Goal: Information Seeking & Learning: Learn about a topic

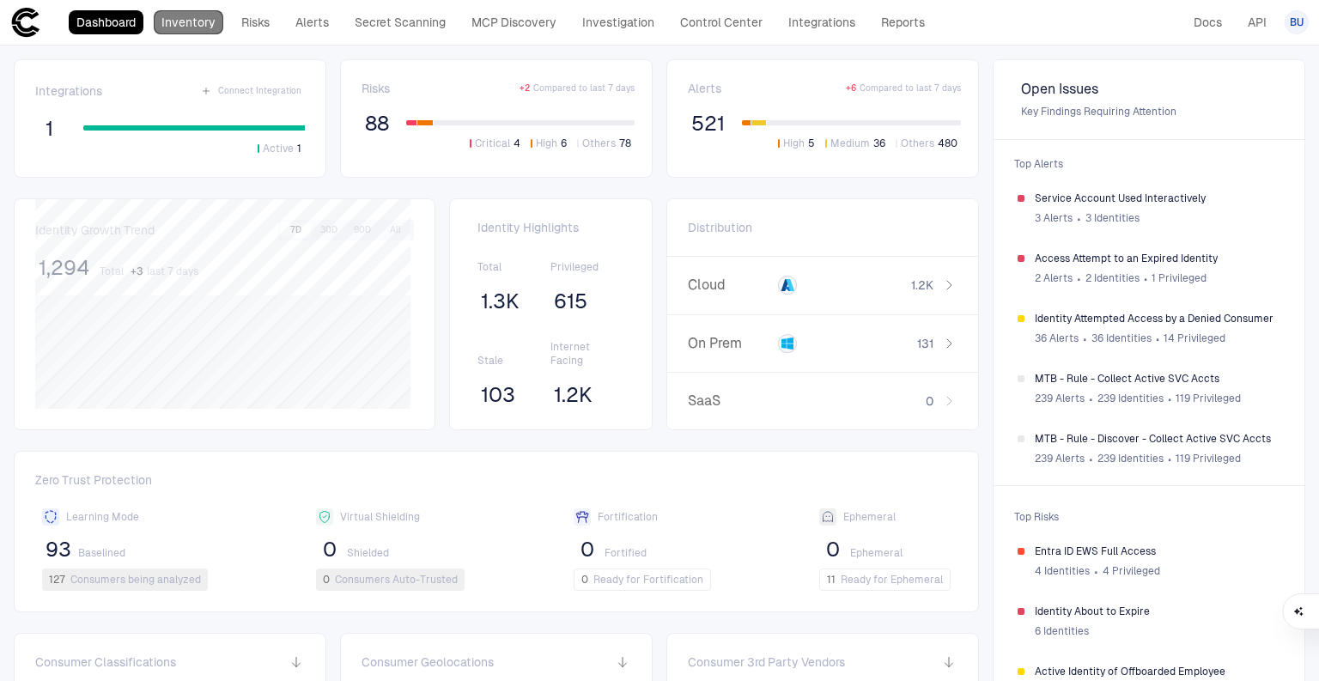
click at [173, 19] on link "Inventory" at bounding box center [189, 22] width 70 height 24
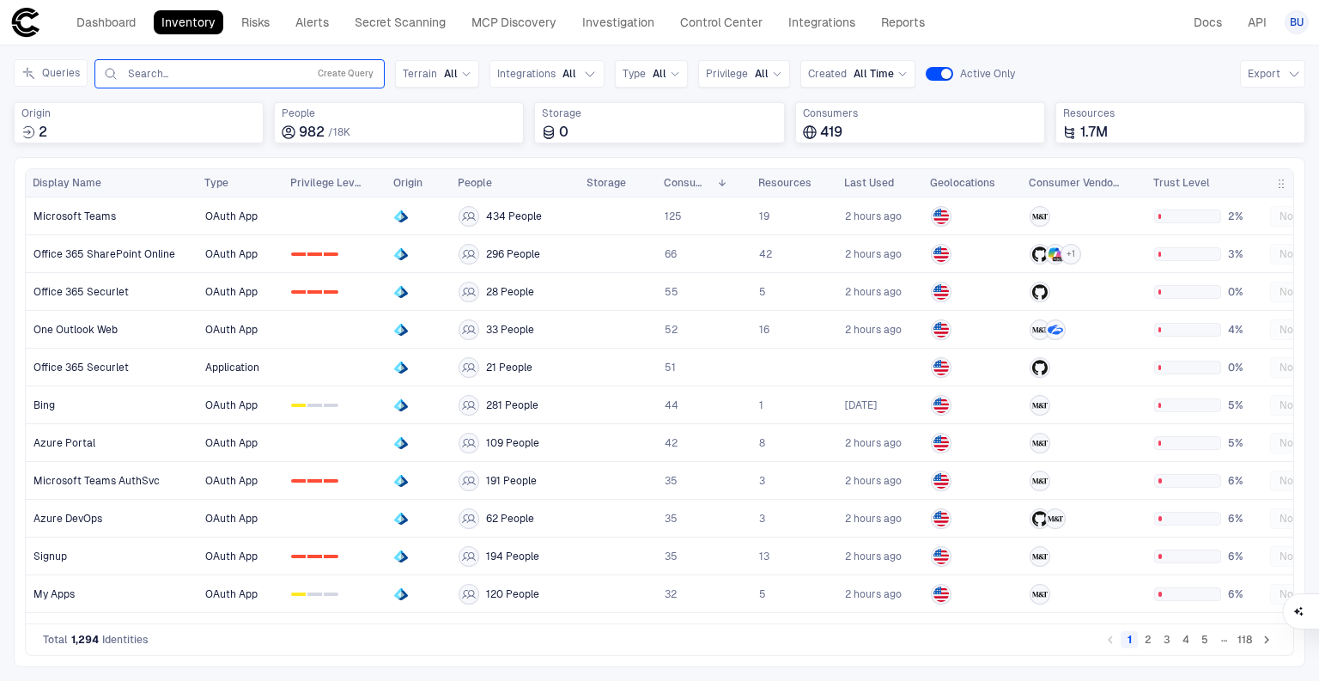
click at [268, 73] on input "text" at bounding box center [213, 74] width 174 height 14
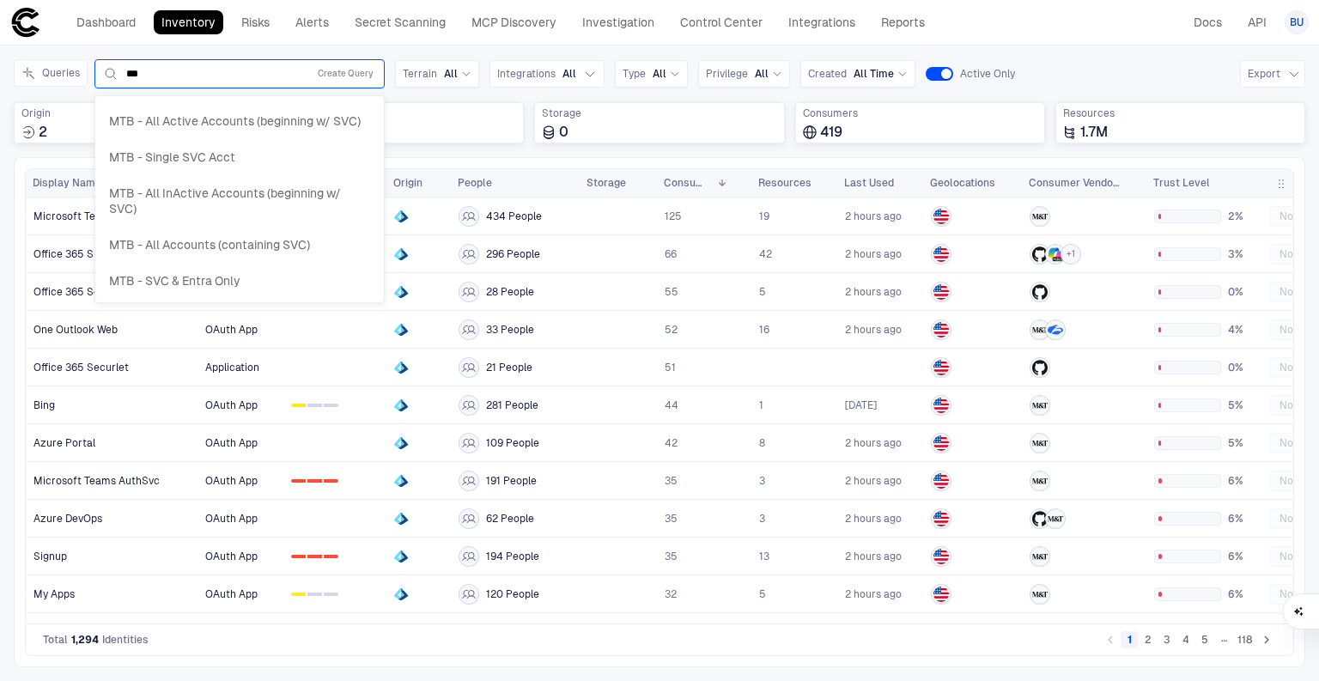
click at [191, 276] on span "MTB - SVC & Entra Only" at bounding box center [174, 280] width 131 height 15
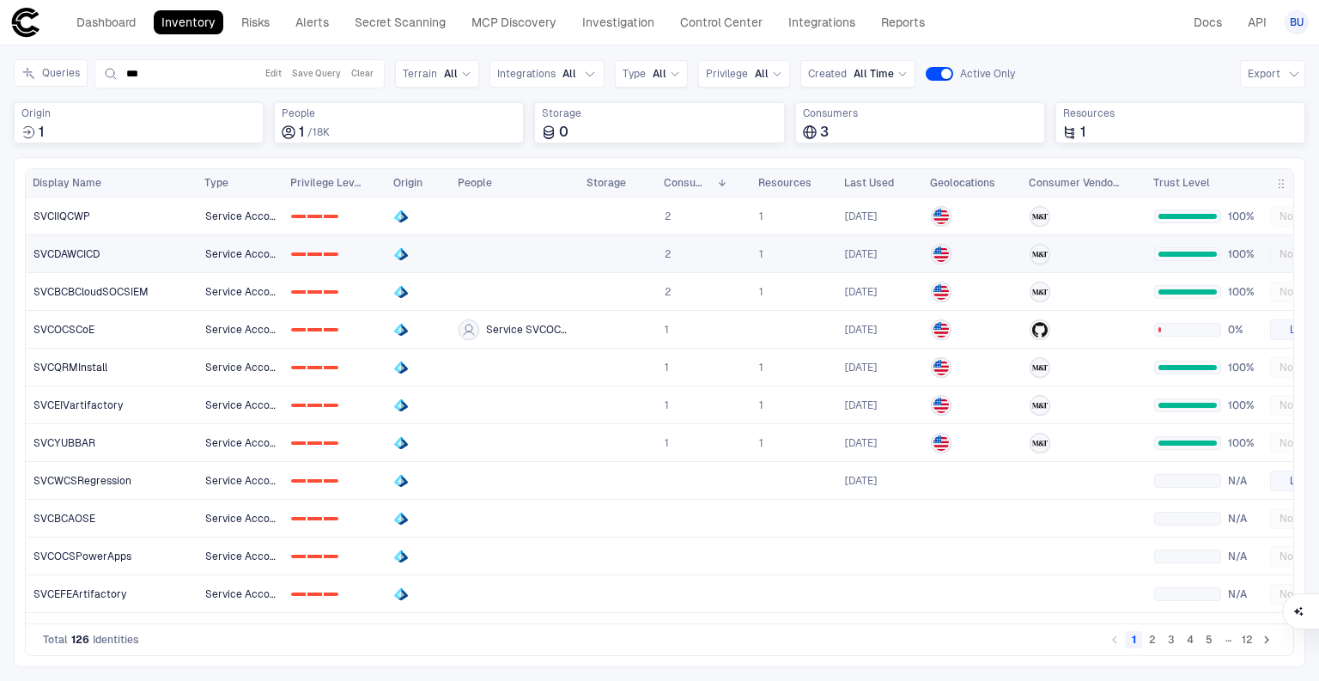
type input "***"
click at [88, 254] on span "SVCDAWCICD" at bounding box center [66, 254] width 66 height 14
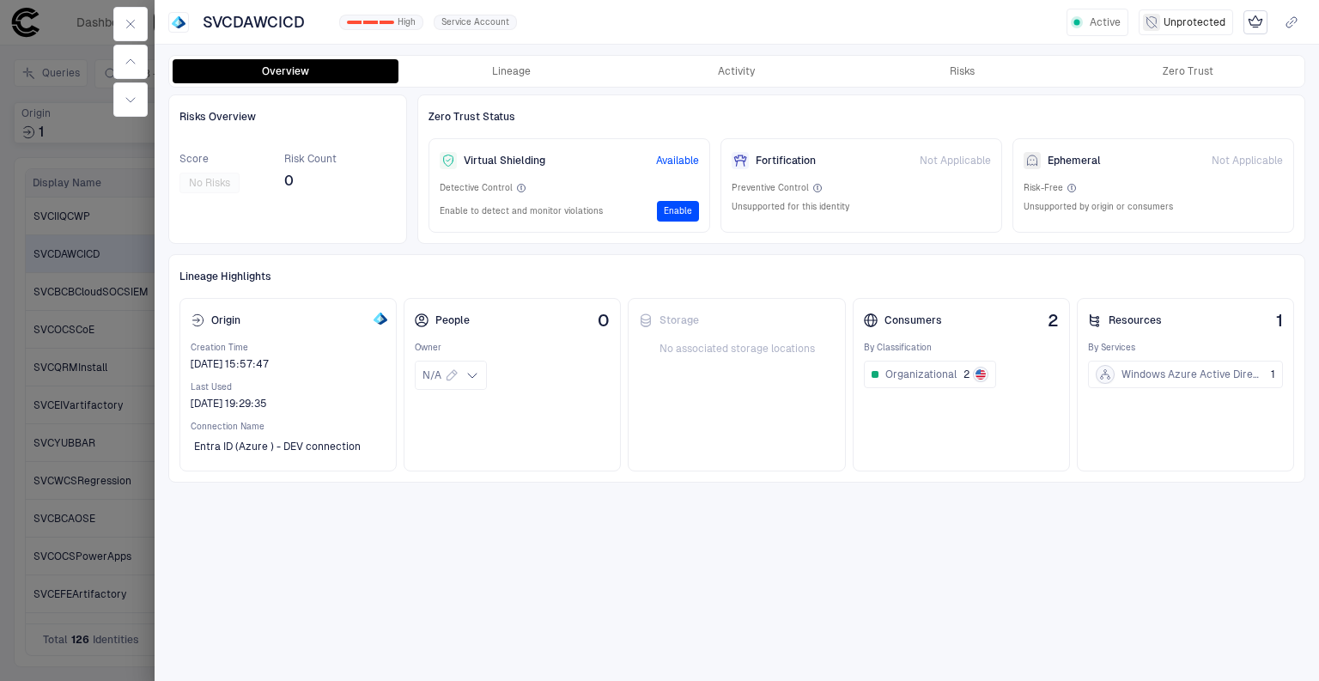
click at [539, 56] on div "Overview Lineage Activity Risks Zero Trust" at bounding box center [736, 71] width 1135 height 31
click at [542, 59] on button "Lineage" at bounding box center [511, 71] width 226 height 24
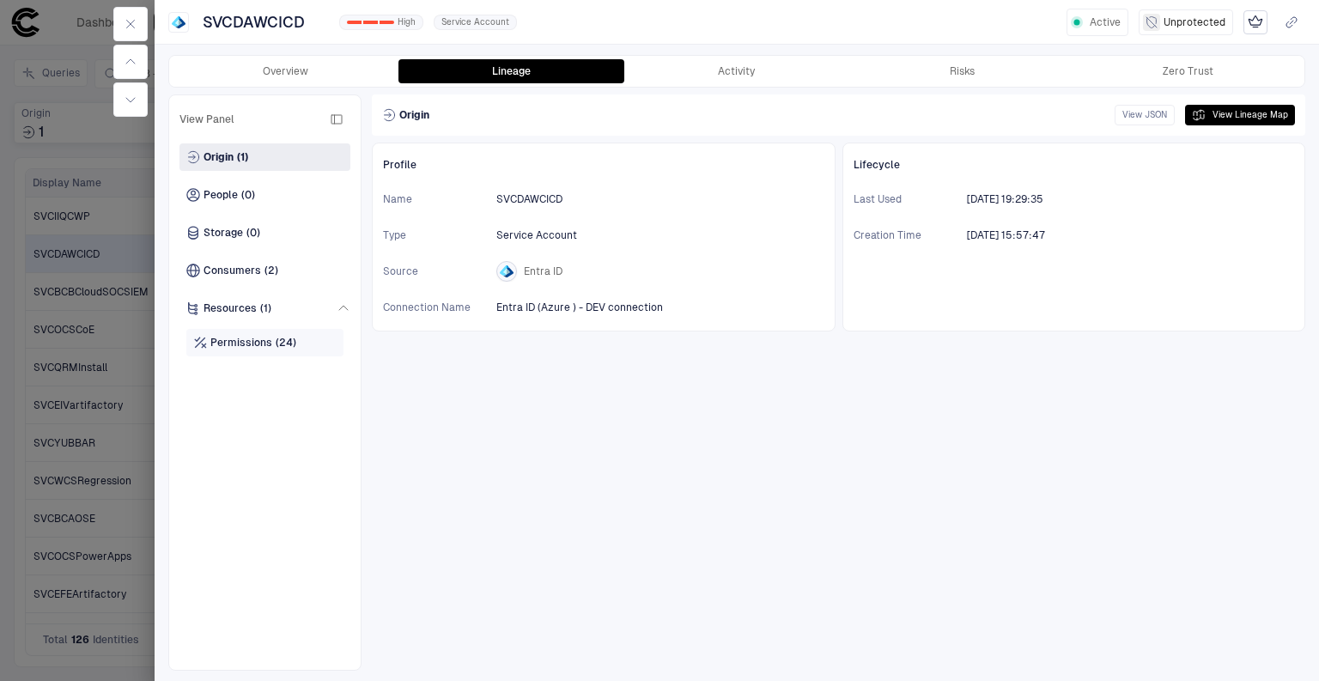
click at [235, 343] on span "Permissions" at bounding box center [241, 343] width 62 height 14
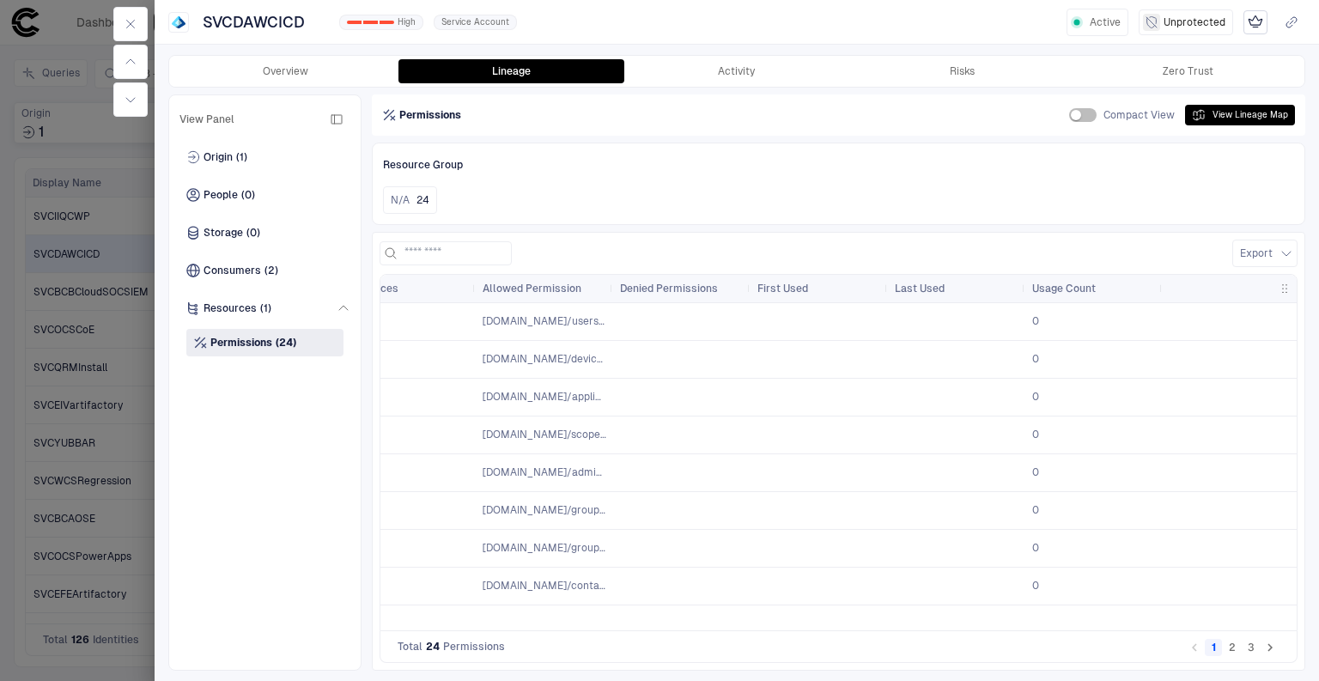
scroll to position [0, 69]
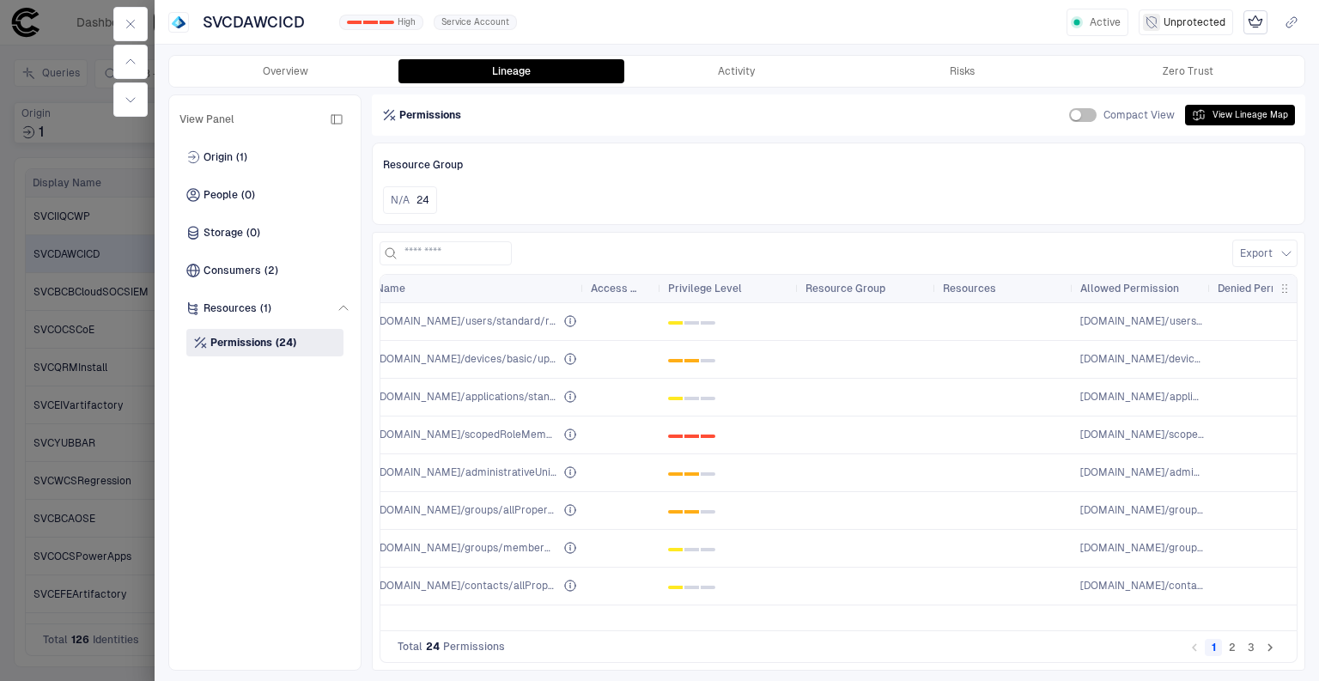
click at [1269, 647] on icon "Go to next page" at bounding box center [1269, 647] width 15 height 15
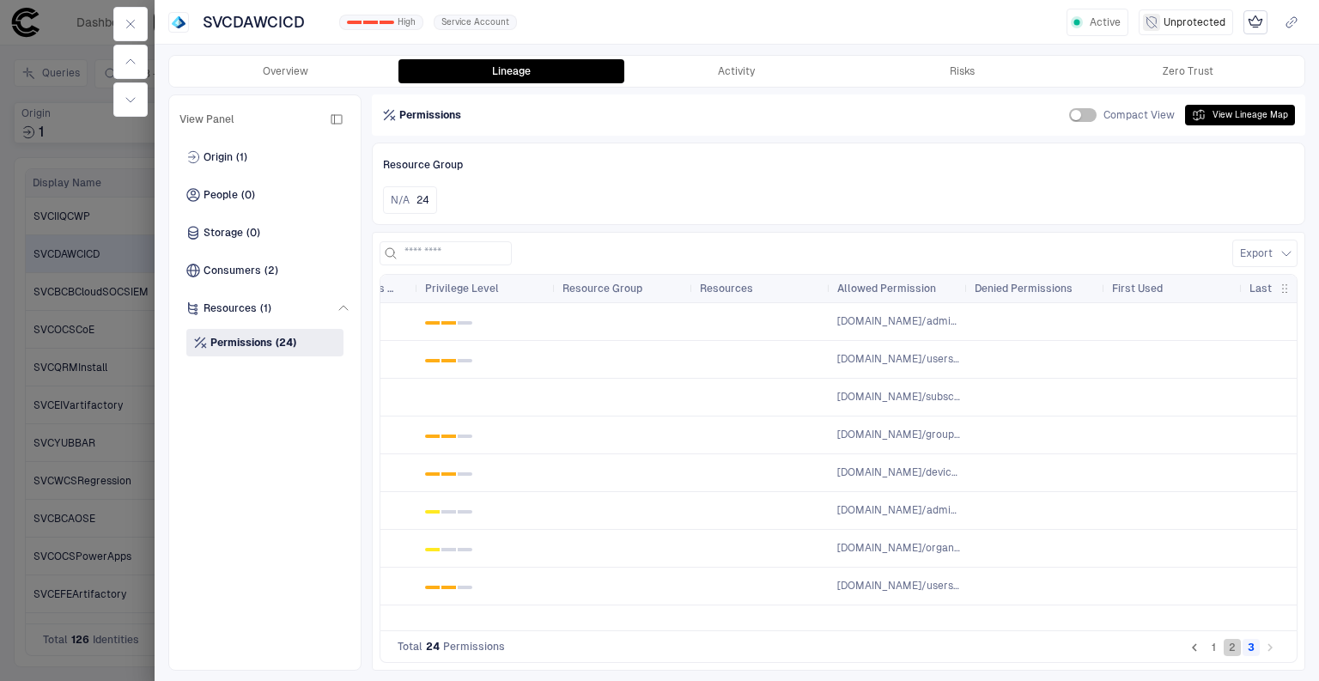
click at [1238, 651] on button "2" at bounding box center [1231, 647] width 17 height 17
click at [1215, 647] on button "1" at bounding box center [1213, 647] width 17 height 17
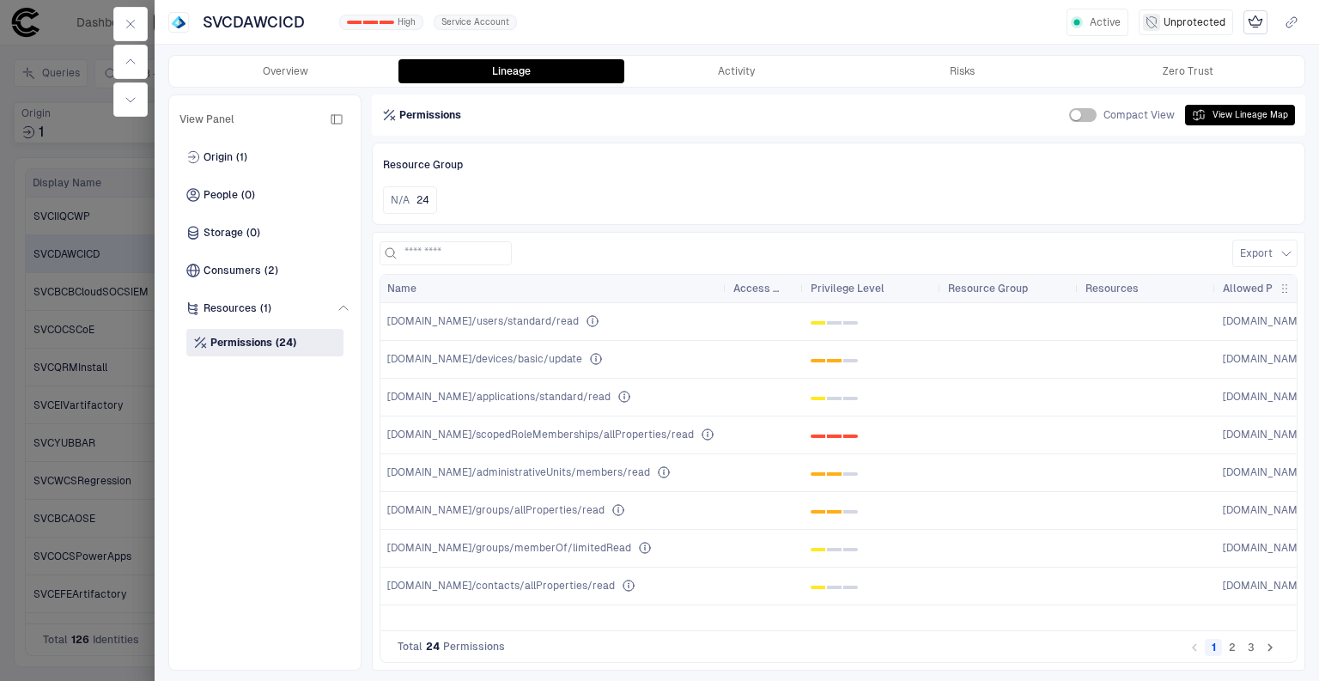
drag, startPoint x: 594, startPoint y: 286, endPoint x: 725, endPoint y: 276, distance: 131.8
click at [725, 276] on div "Name Access Level Privilege Level Resource Group" at bounding box center [1210, 288] width 1660 height 27
click at [137, 20] on button "button" at bounding box center [130, 24] width 34 height 34
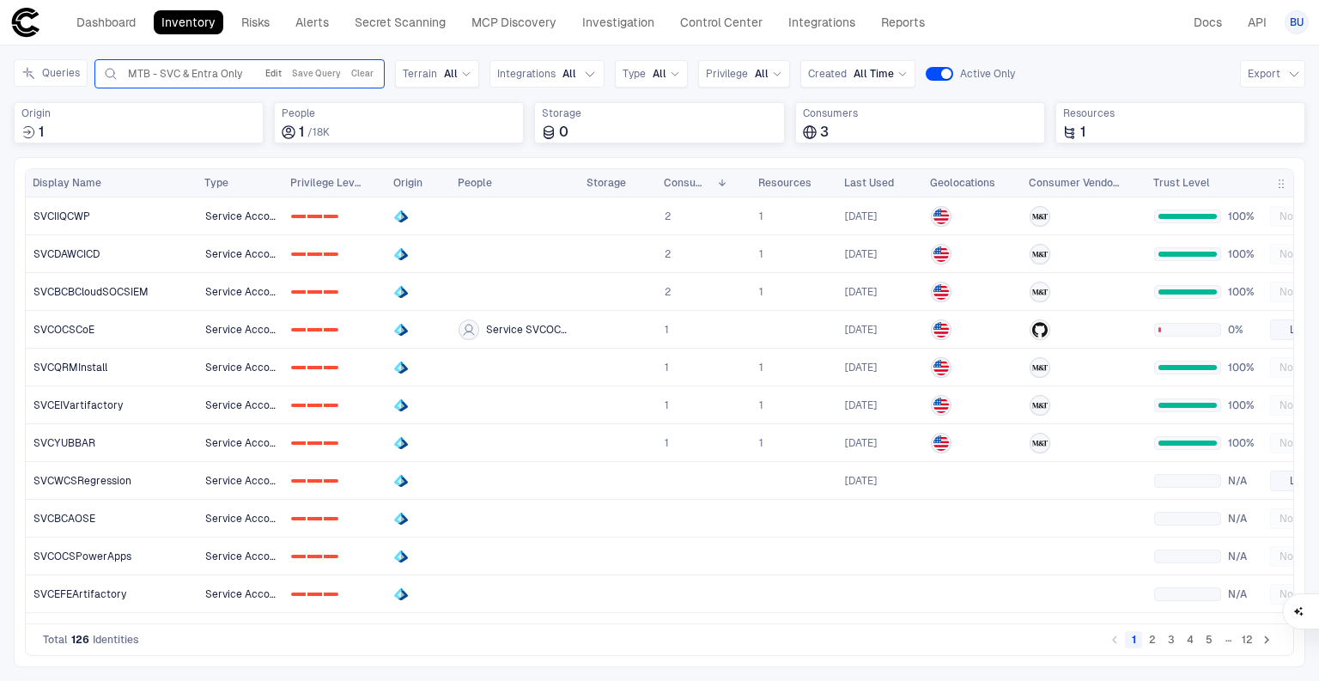
click at [270, 76] on button "Edit" at bounding box center [273, 74] width 23 height 21
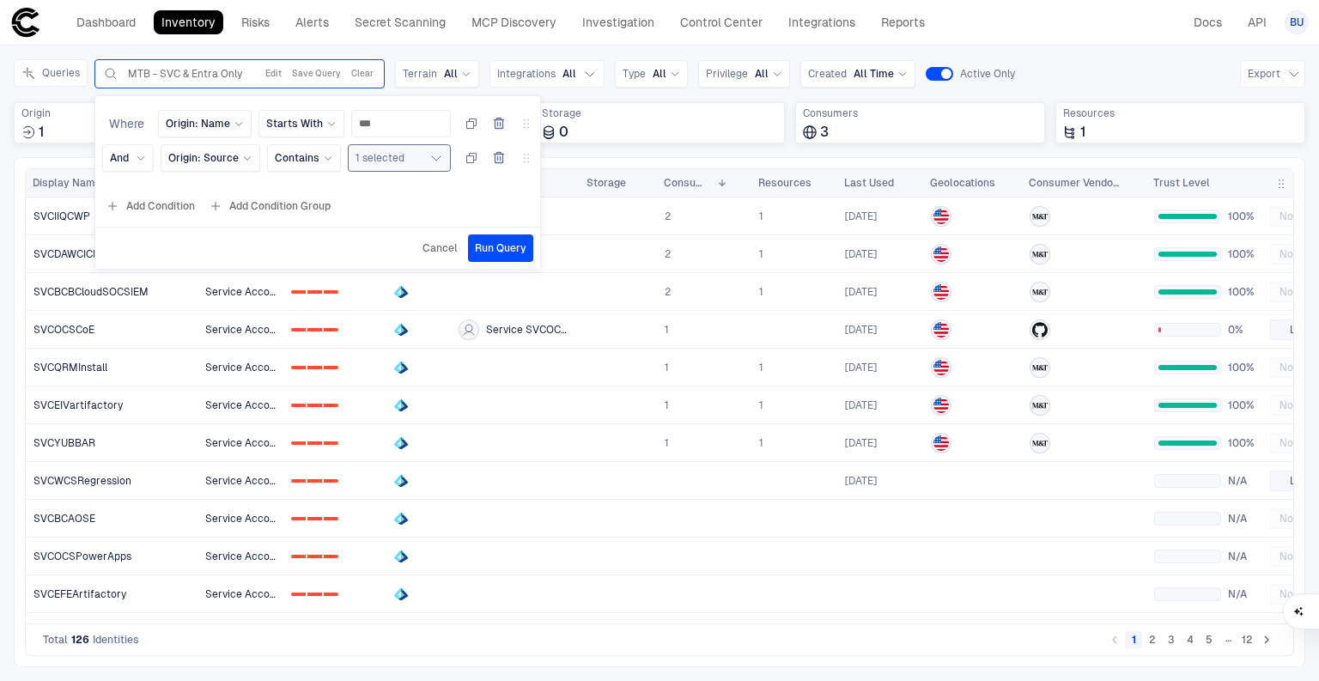
click at [434, 155] on icon "button" at bounding box center [436, 158] width 14 height 14
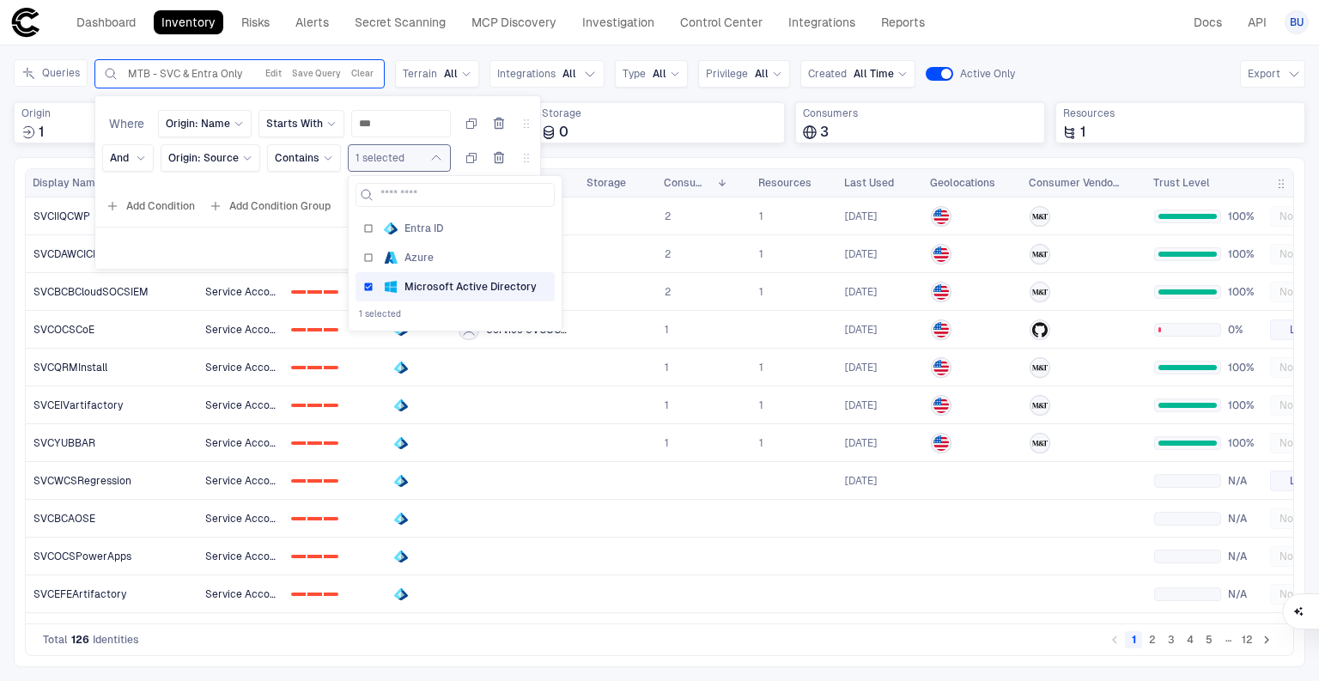
click at [433, 100] on div "Where Origin: Name Starts With *** And Origin: Source Contains 1 selected Entra…" at bounding box center [317, 182] width 446 height 174
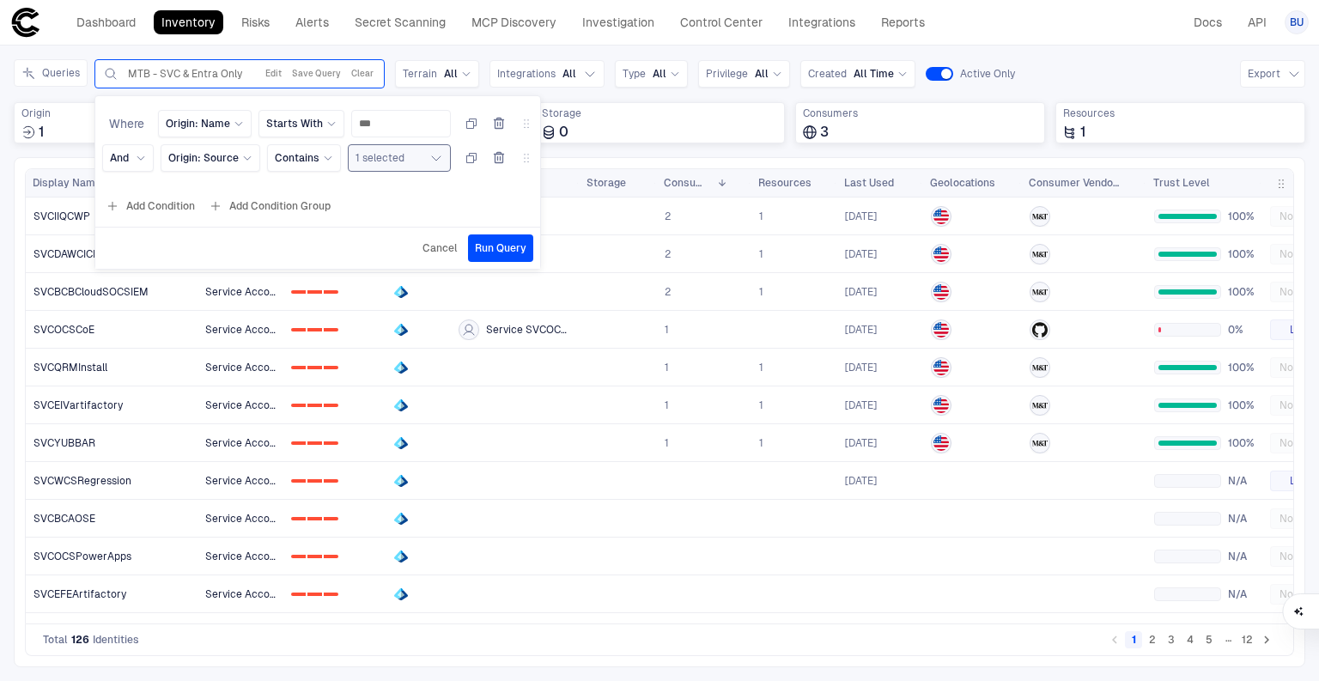
drag, startPoint x: 501, startPoint y: 246, endPoint x: 511, endPoint y: 298, distance: 52.4
click at [501, 246] on span "Run Query" at bounding box center [501, 248] width 52 height 14
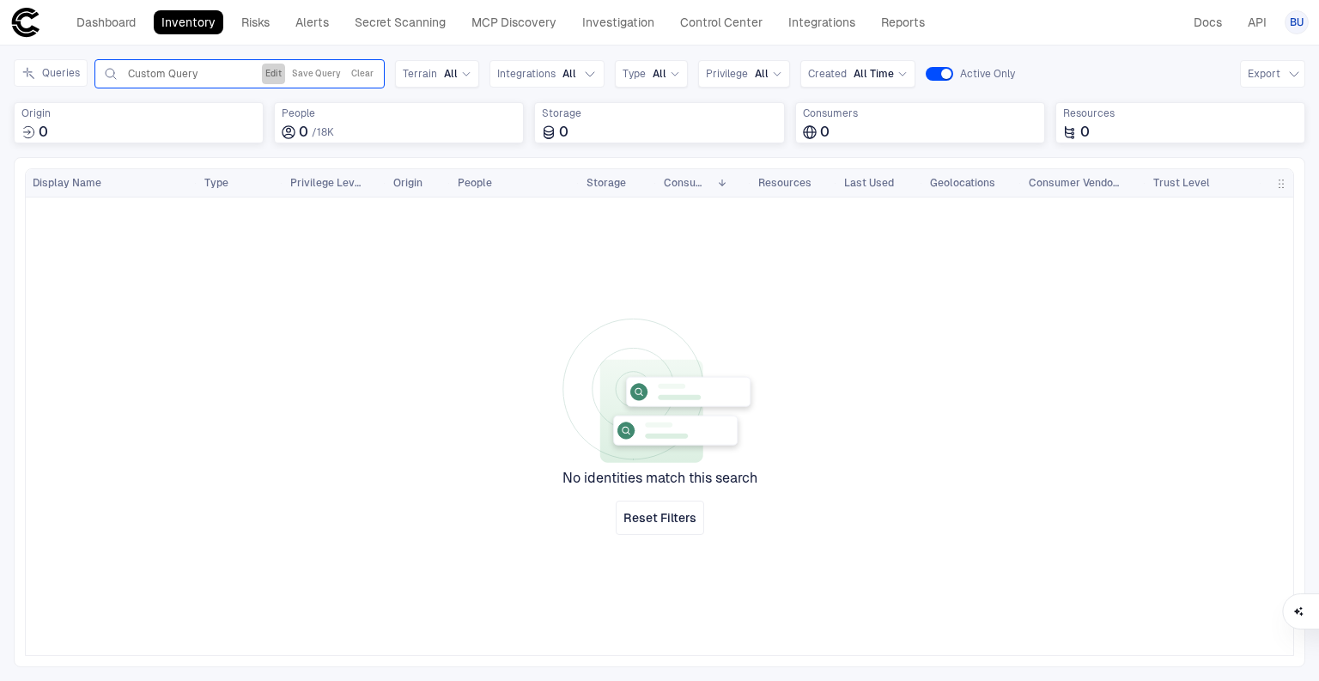
click at [268, 76] on button "Edit" at bounding box center [273, 74] width 23 height 21
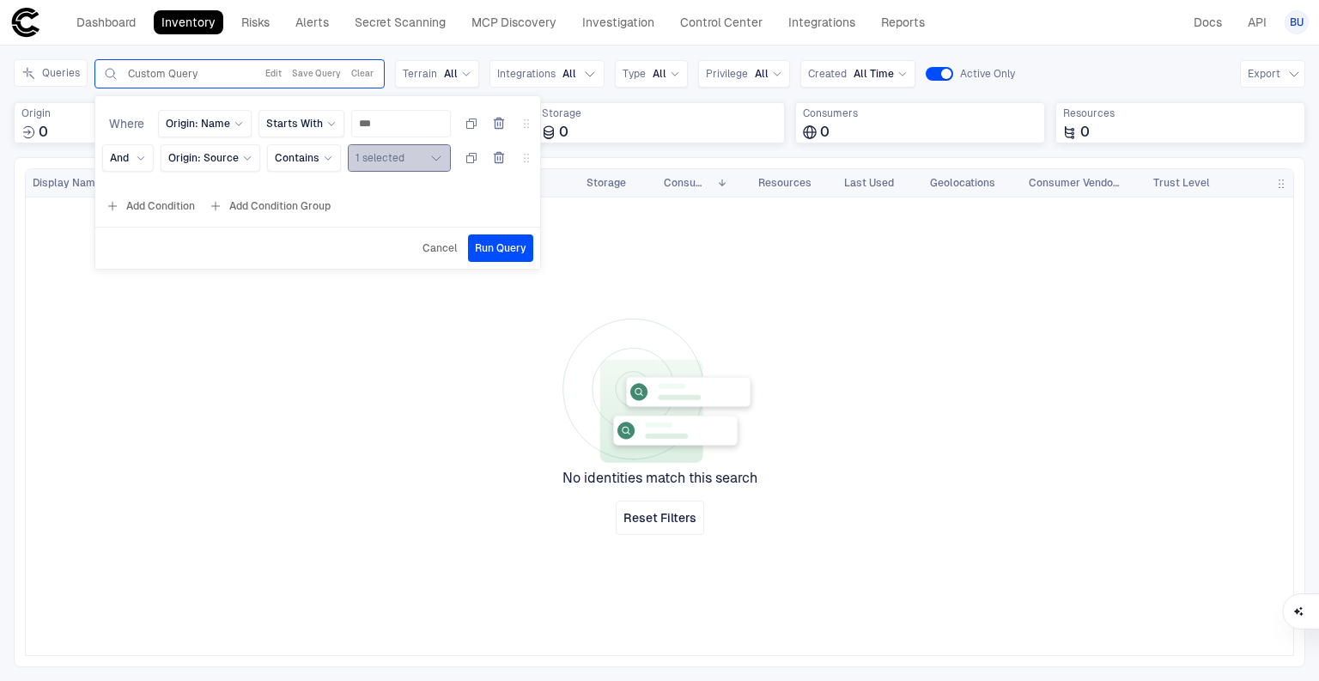
click at [419, 158] on button "1 selected" at bounding box center [399, 157] width 103 height 27
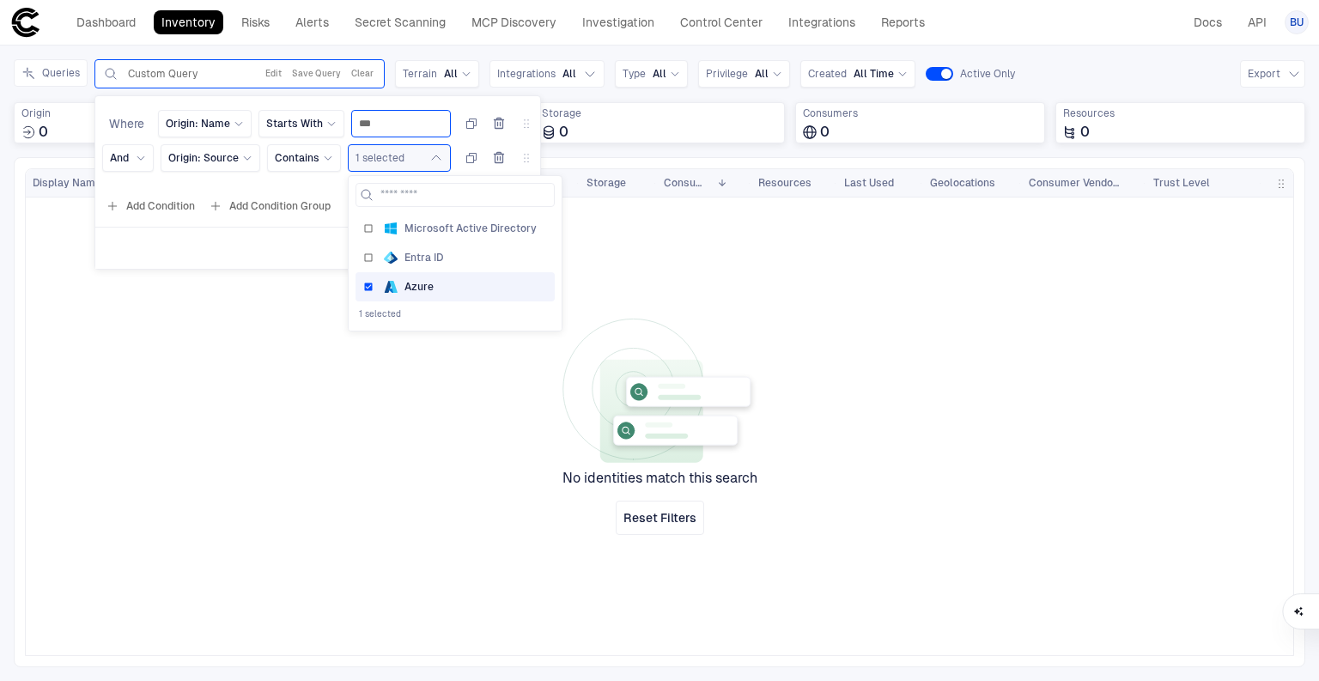
click at [389, 118] on input "***" at bounding box center [401, 124] width 84 height 26
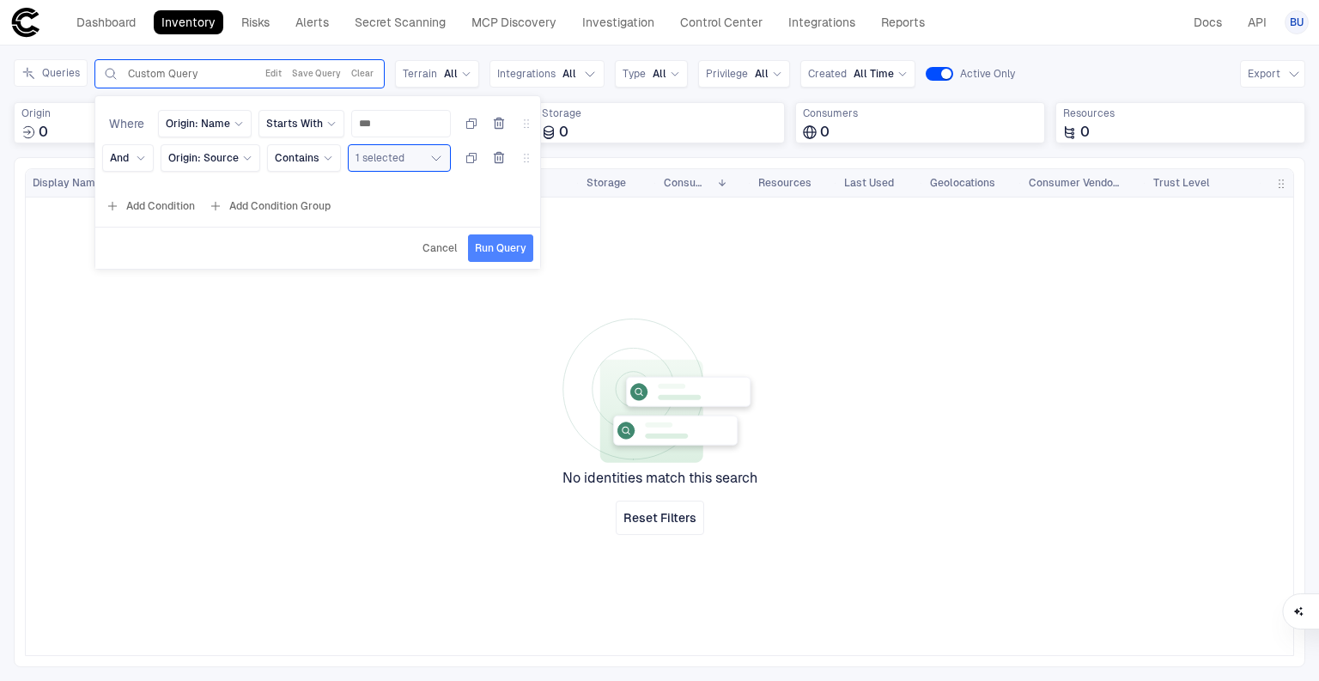
click at [493, 234] on button "Run Query" at bounding box center [500, 247] width 65 height 27
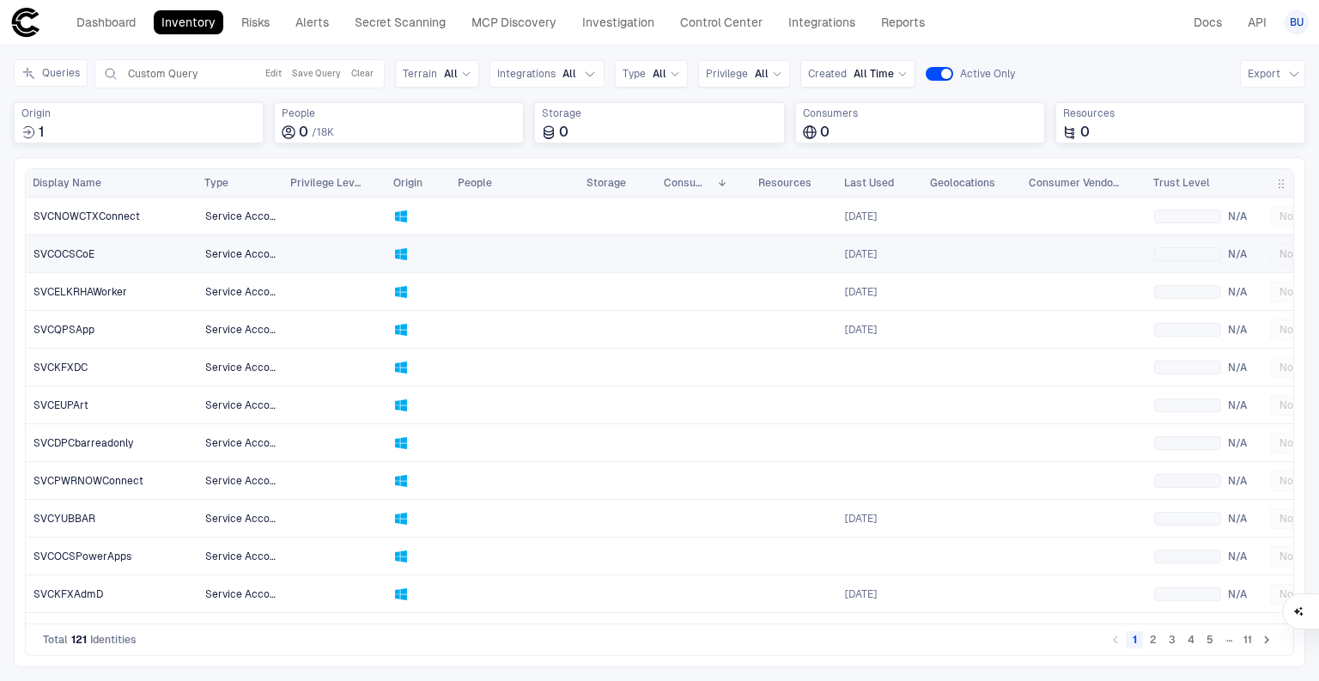
click at [81, 254] on span "SVCOCSCoE" at bounding box center [63, 254] width 61 height 14
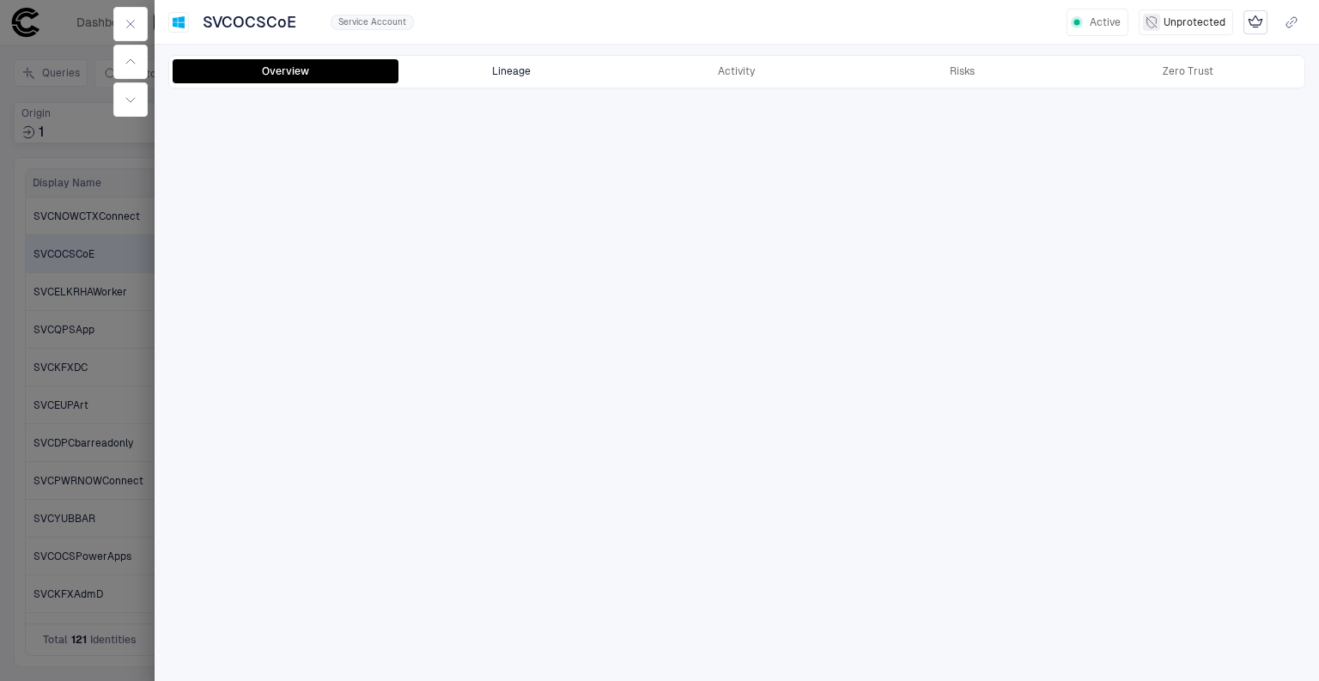
click at [531, 59] on button "Lineage" at bounding box center [511, 71] width 226 height 24
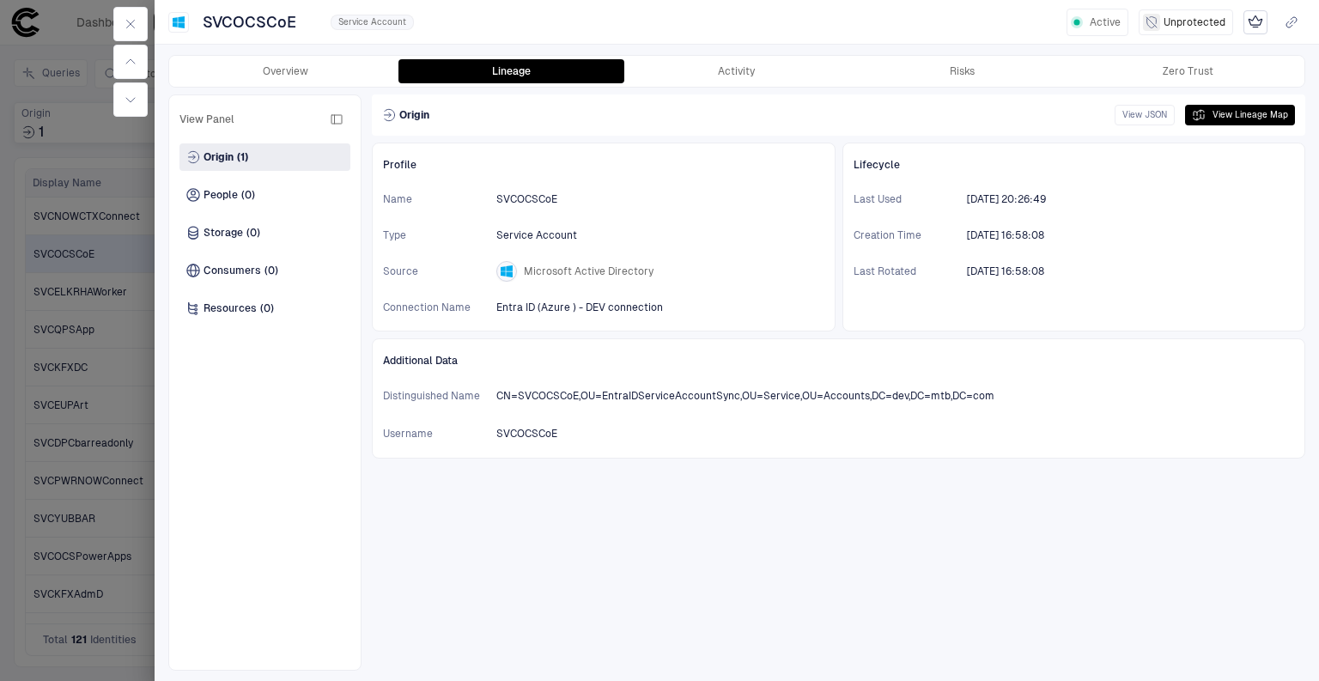
click at [88, 383] on div at bounding box center [659, 340] width 1319 height 681
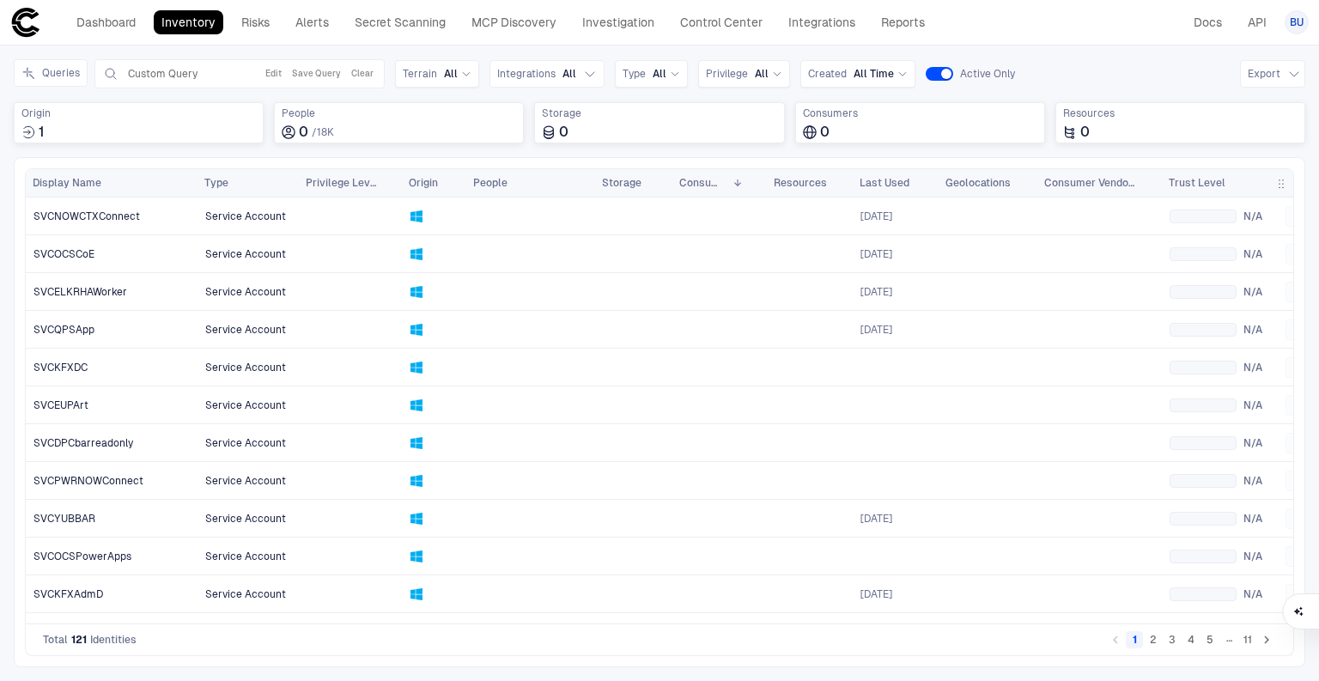
drag, startPoint x: 278, startPoint y: 175, endPoint x: 294, endPoint y: 179, distance: 16.0
click at [294, 179] on div at bounding box center [297, 182] width 7 height 27
click at [79, 327] on span "SVCQPSApp" at bounding box center [63, 330] width 61 height 14
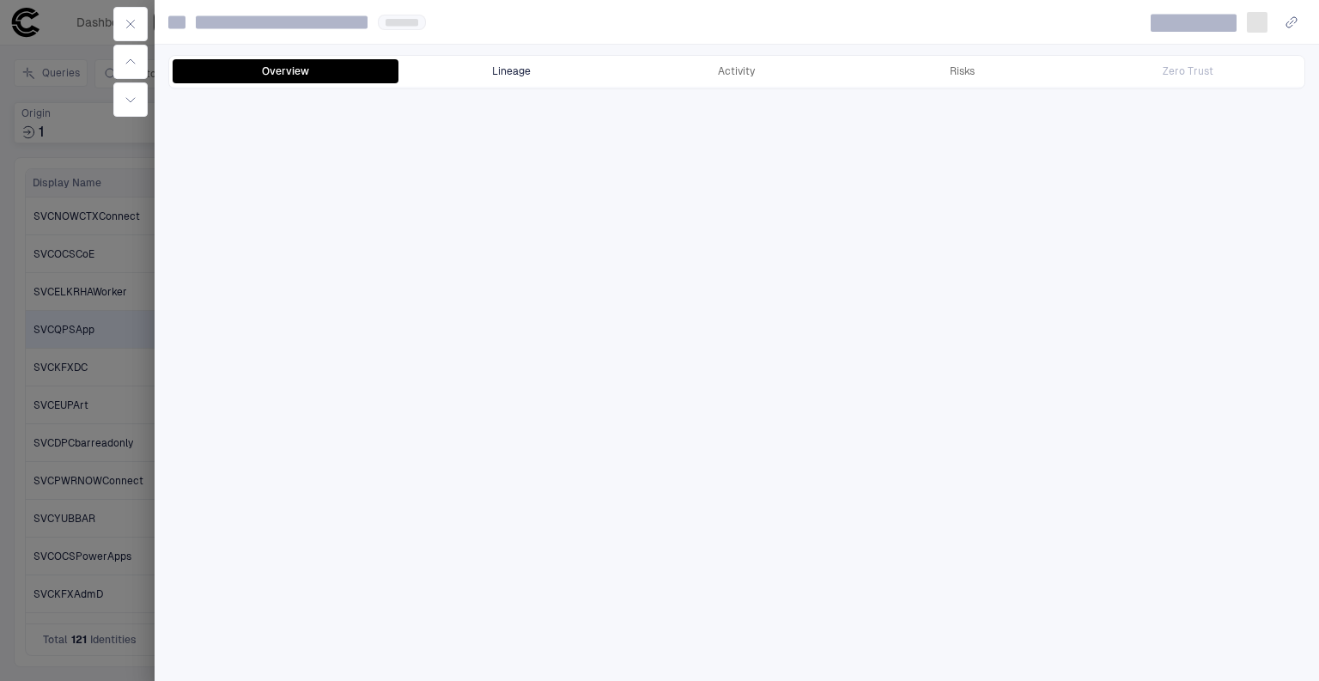
click at [500, 61] on button "Lineage" at bounding box center [511, 71] width 226 height 24
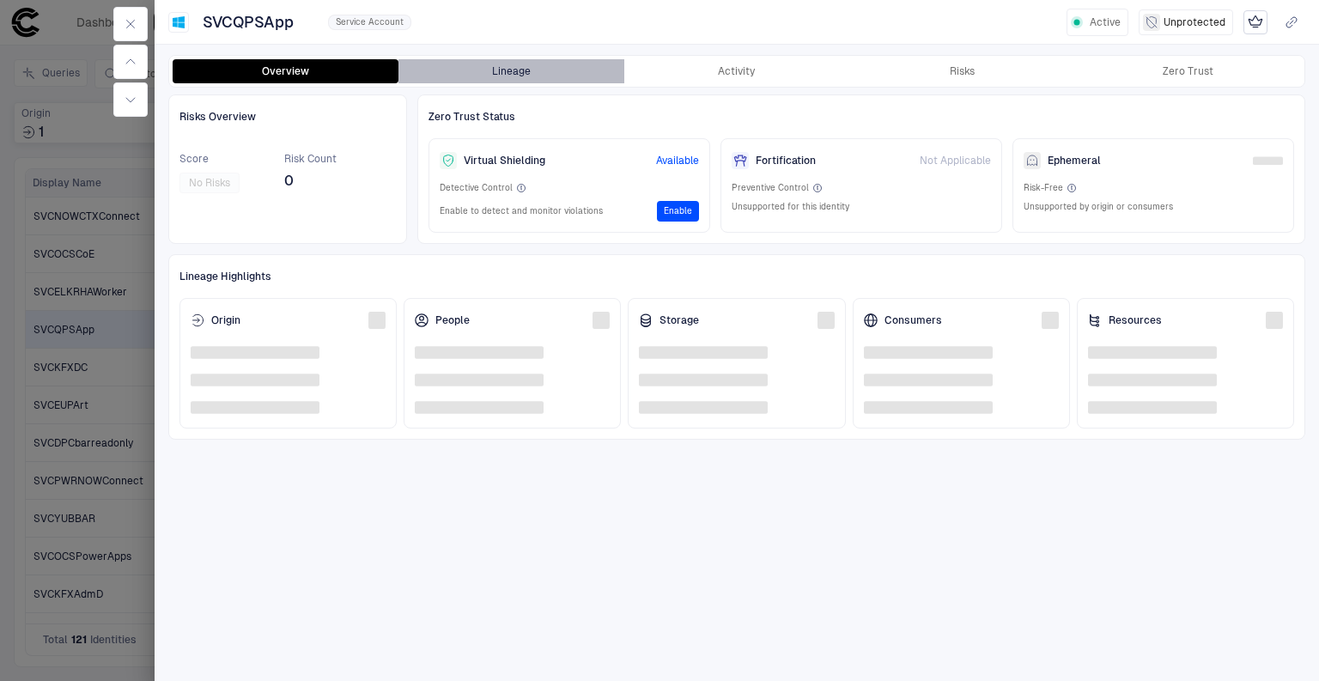
click at [507, 72] on button "Lineage" at bounding box center [511, 71] width 226 height 24
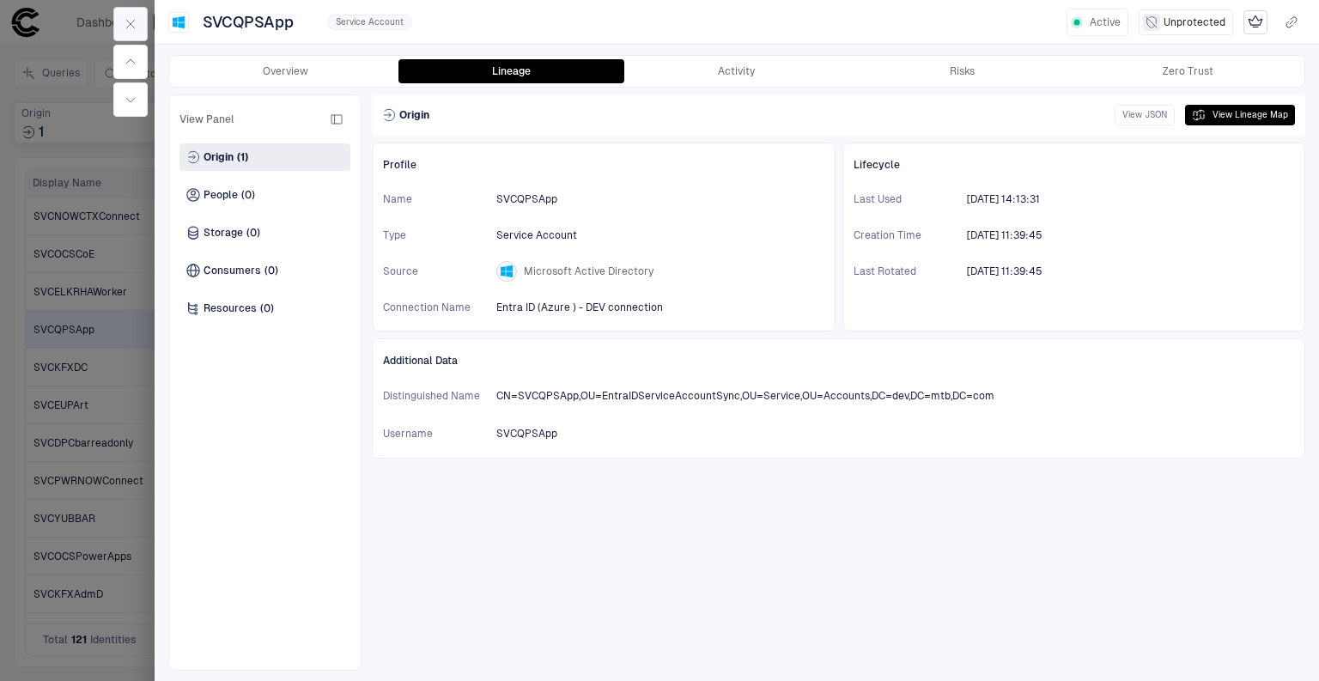
click at [114, 12] on button "button" at bounding box center [130, 24] width 34 height 34
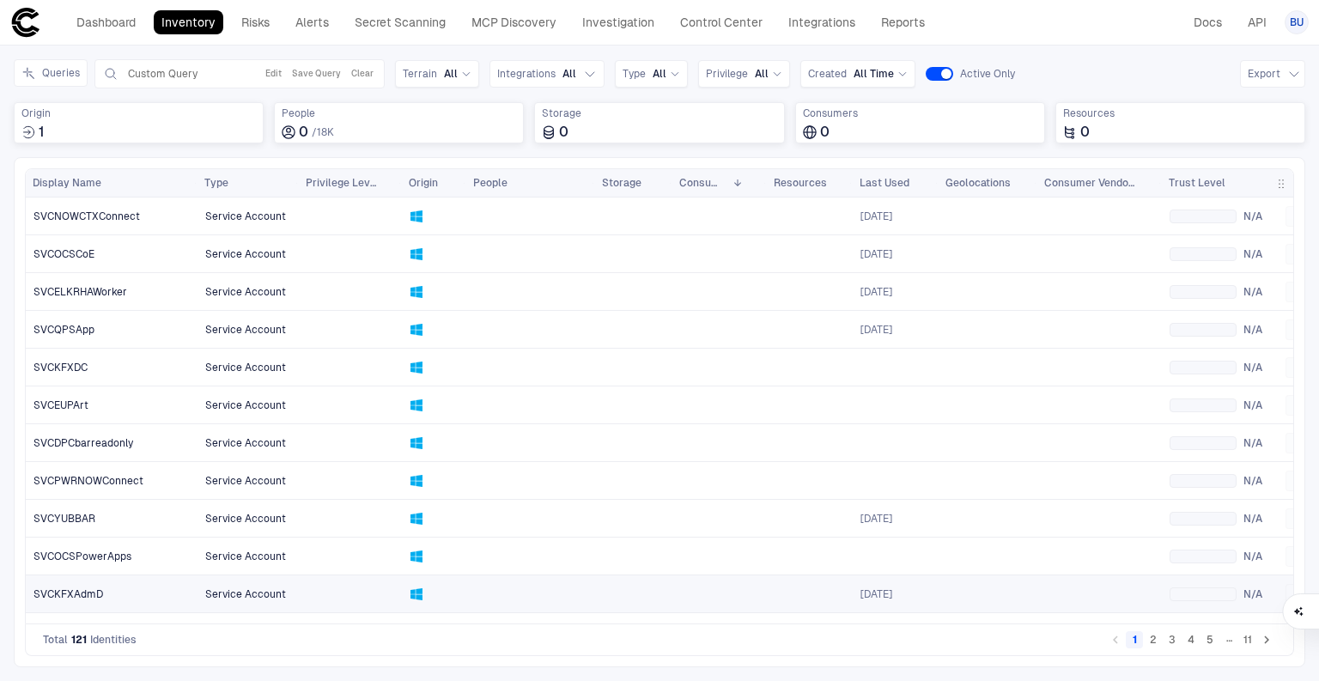
click at [105, 586] on link "SVCKFXAdmD" at bounding box center [112, 593] width 171 height 35
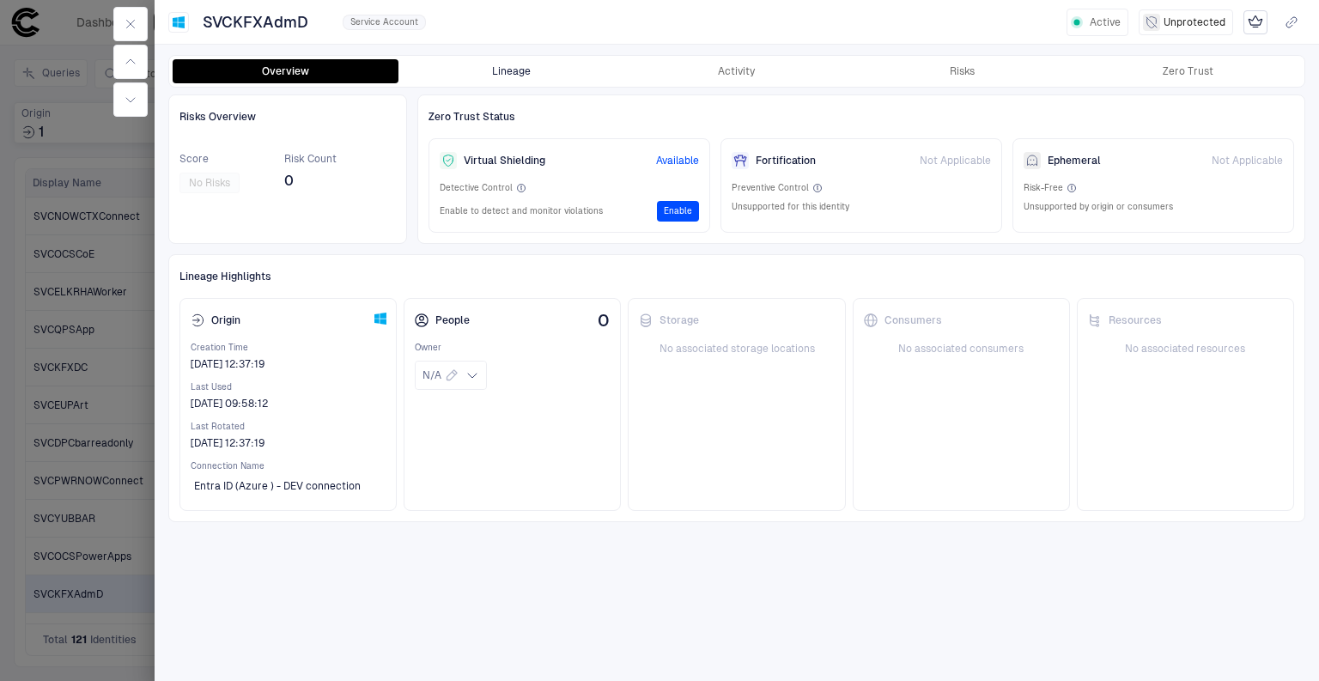
click at [577, 60] on button "Lineage" at bounding box center [511, 71] width 226 height 24
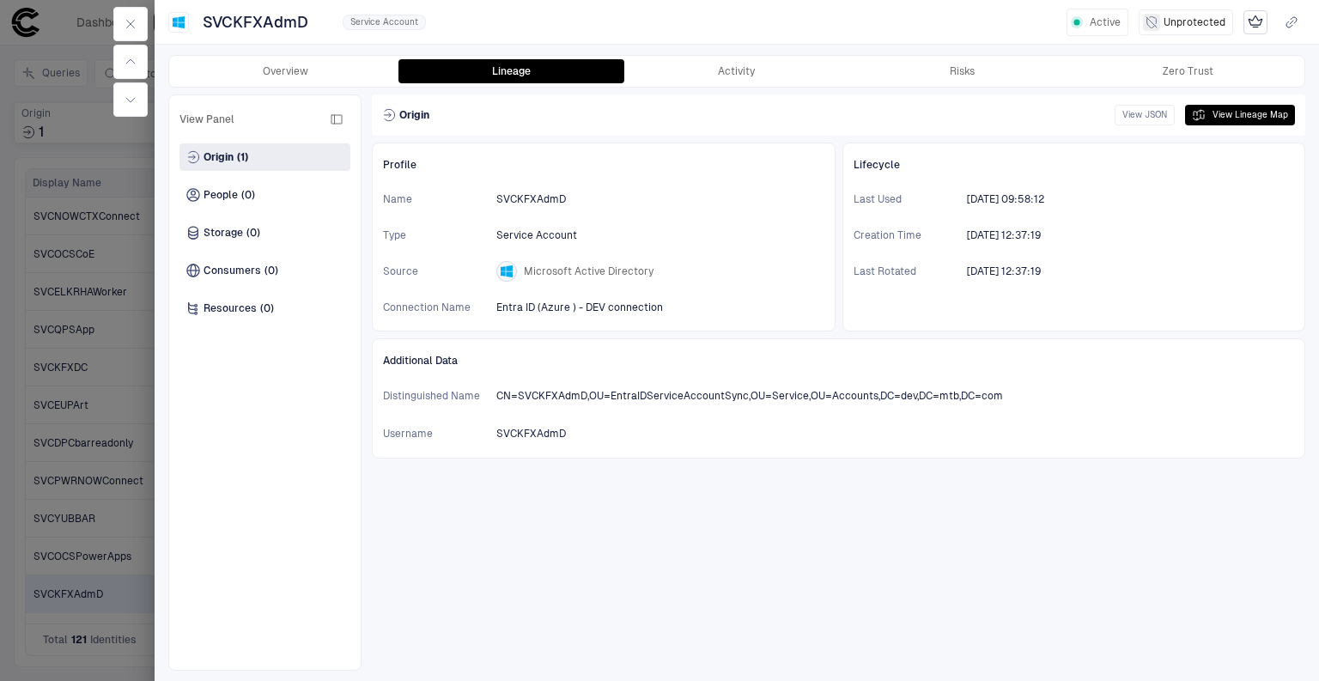
click at [93, 563] on div at bounding box center [659, 340] width 1319 height 681
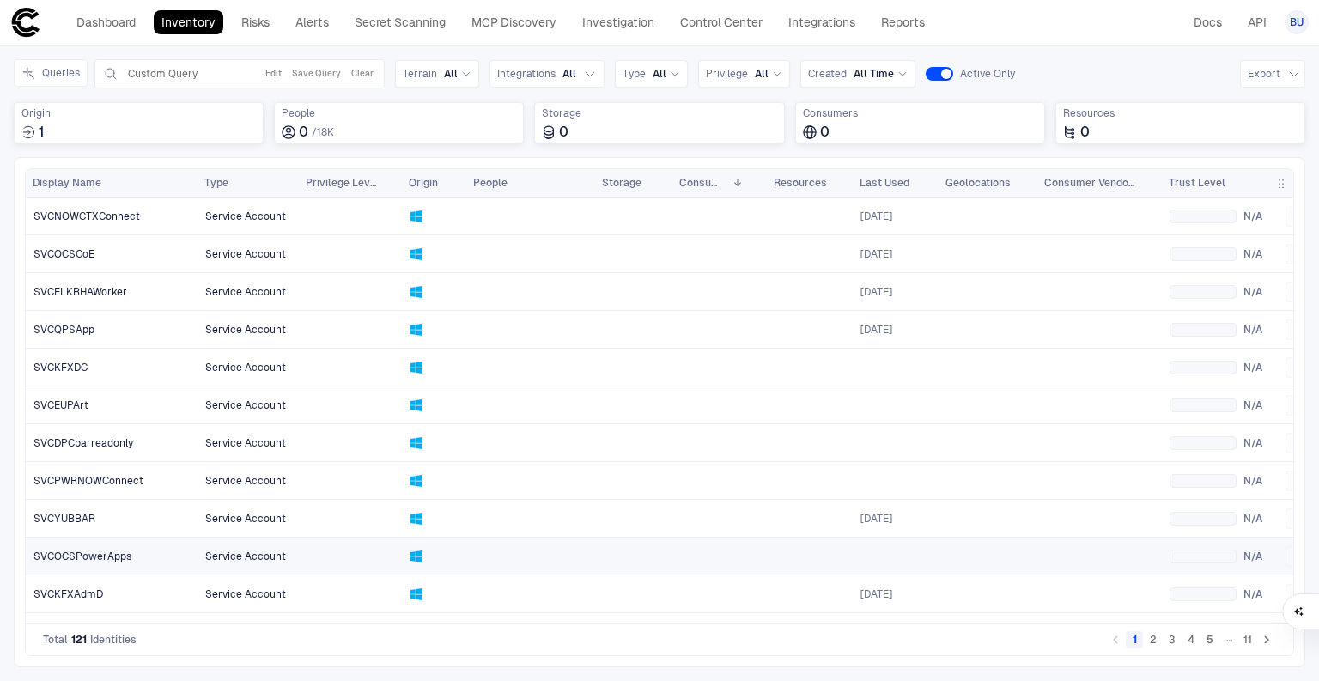
click at [83, 551] on span "SVCOCSPowerApps" at bounding box center [82, 556] width 98 height 14
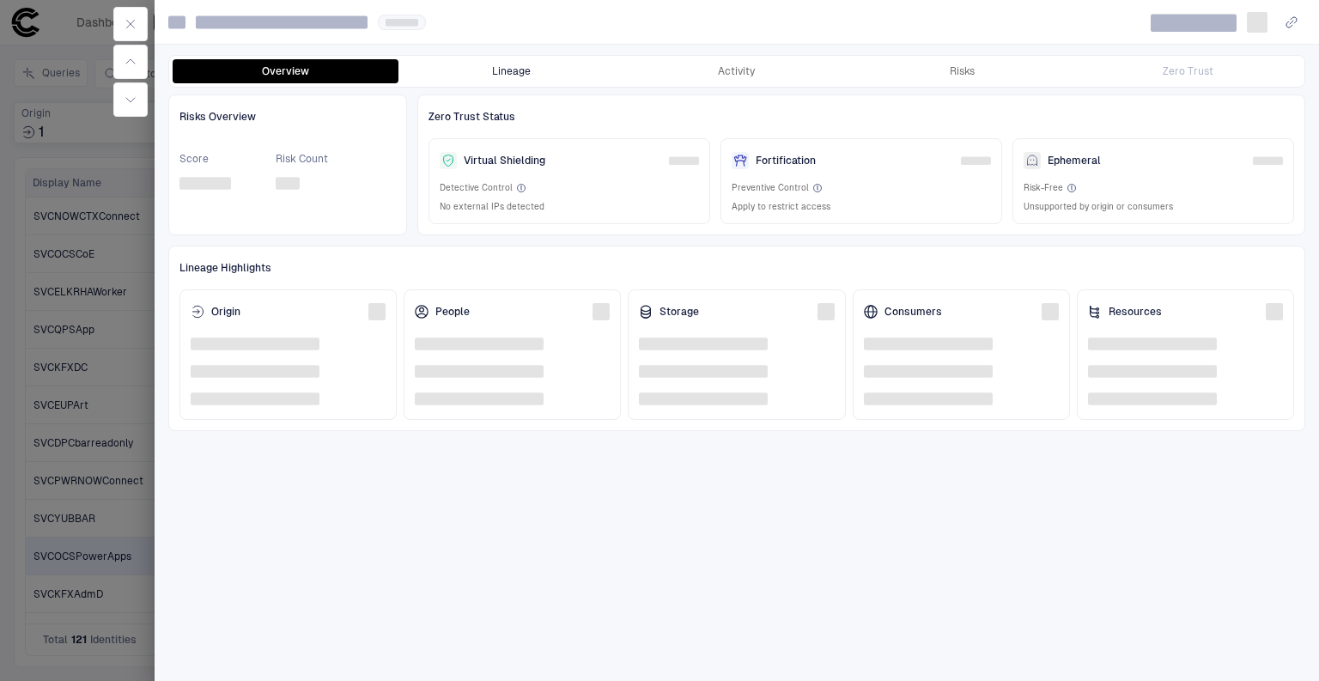
click at [500, 70] on button "Lineage" at bounding box center [511, 71] width 226 height 24
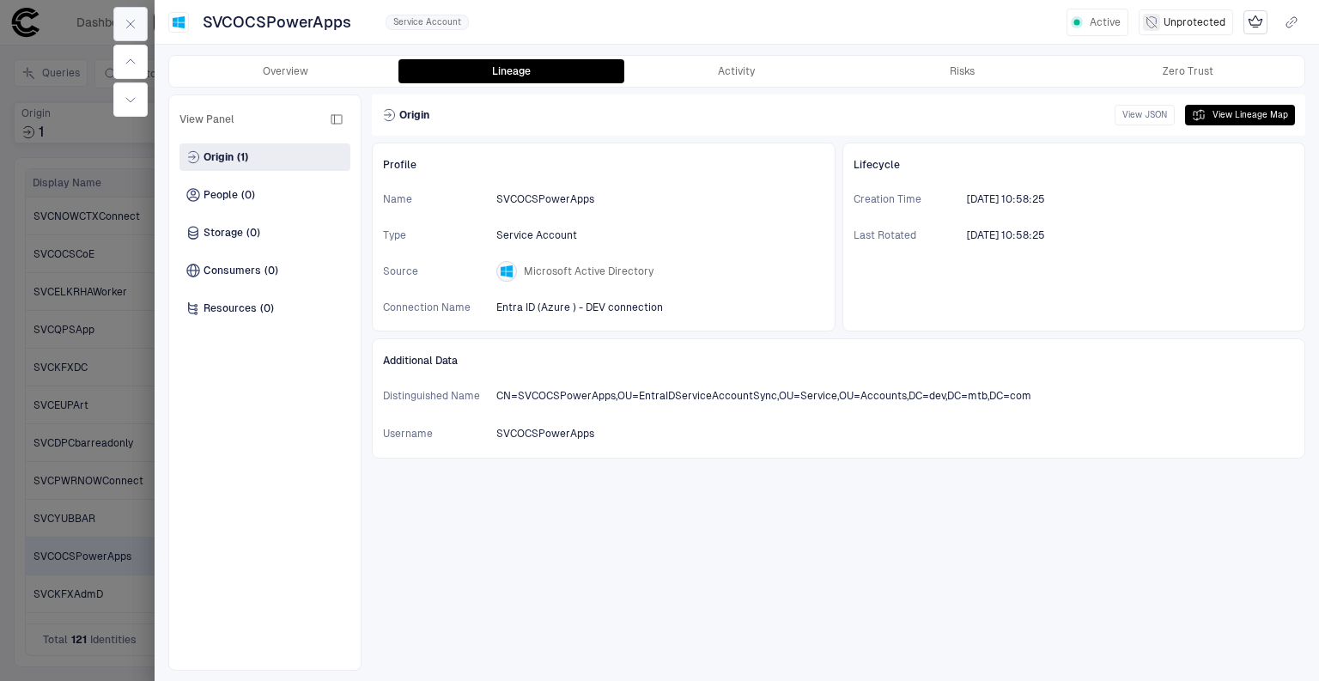
click at [137, 23] on icon "button" at bounding box center [131, 24] width 14 height 14
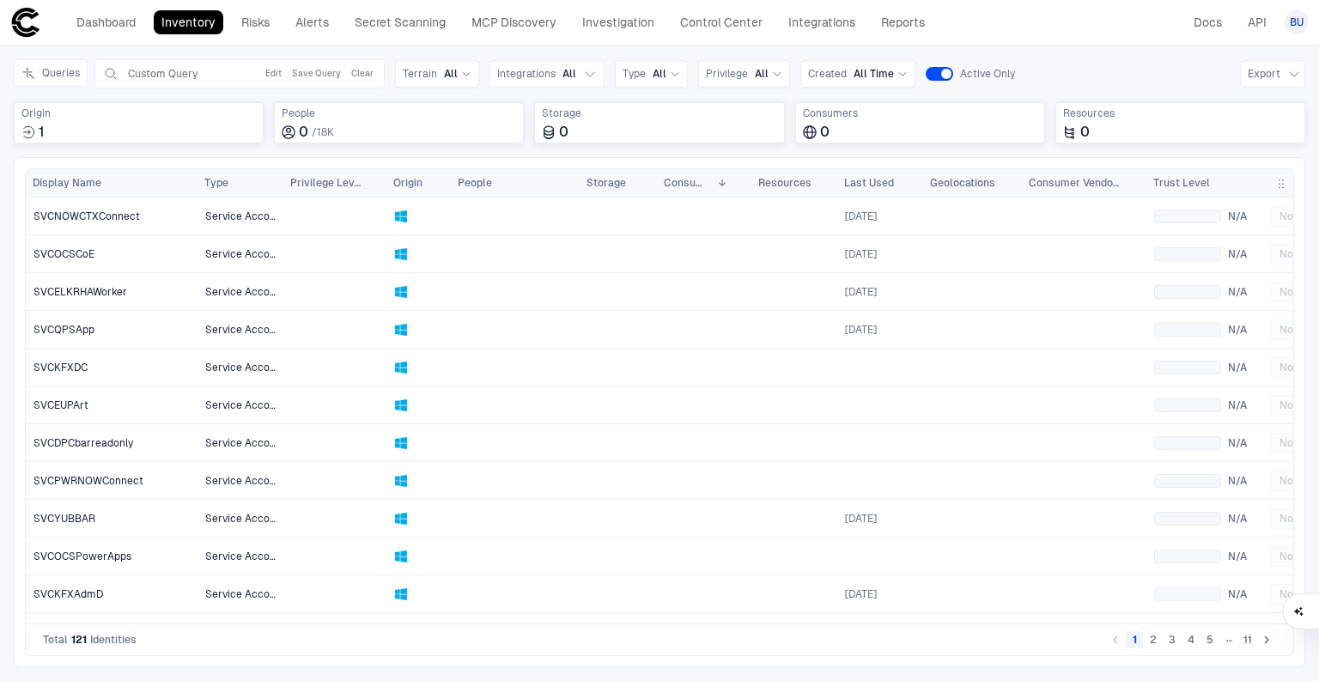
click at [1188, 647] on button "4" at bounding box center [1190, 639] width 17 height 17
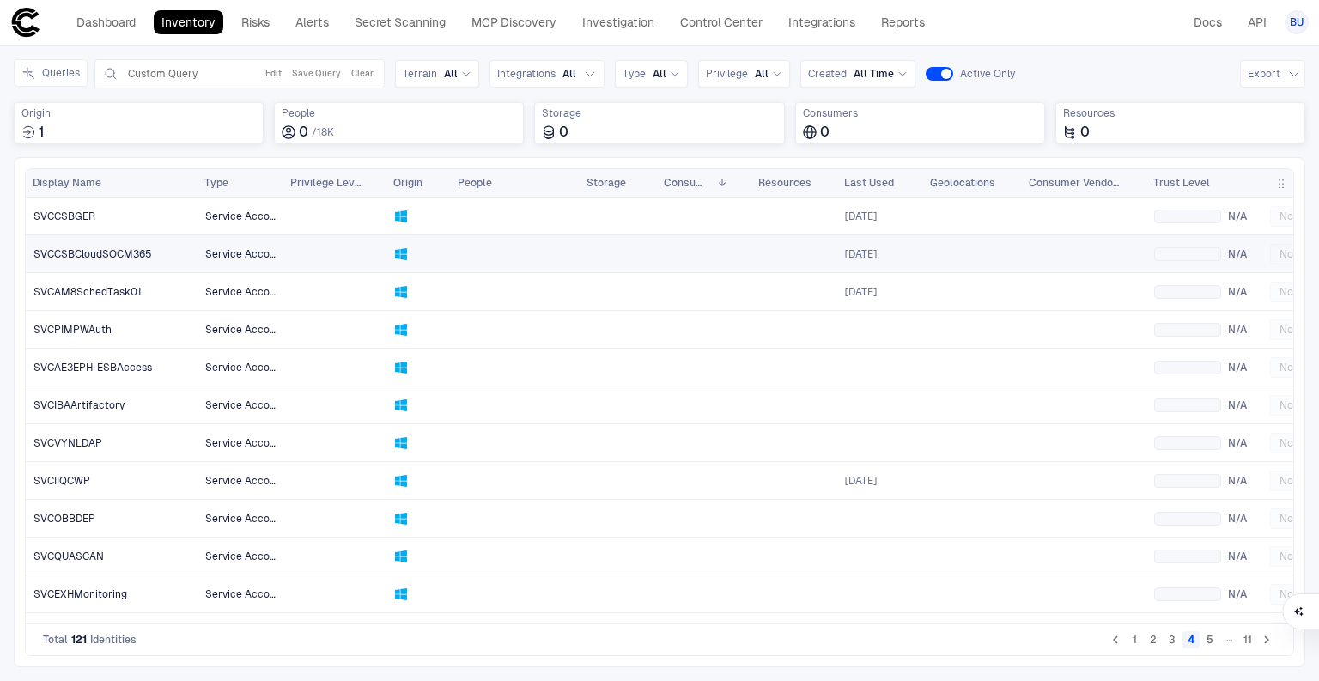
click at [74, 252] on span "SVCCSBCloudSOCM365" at bounding box center [92, 254] width 118 height 14
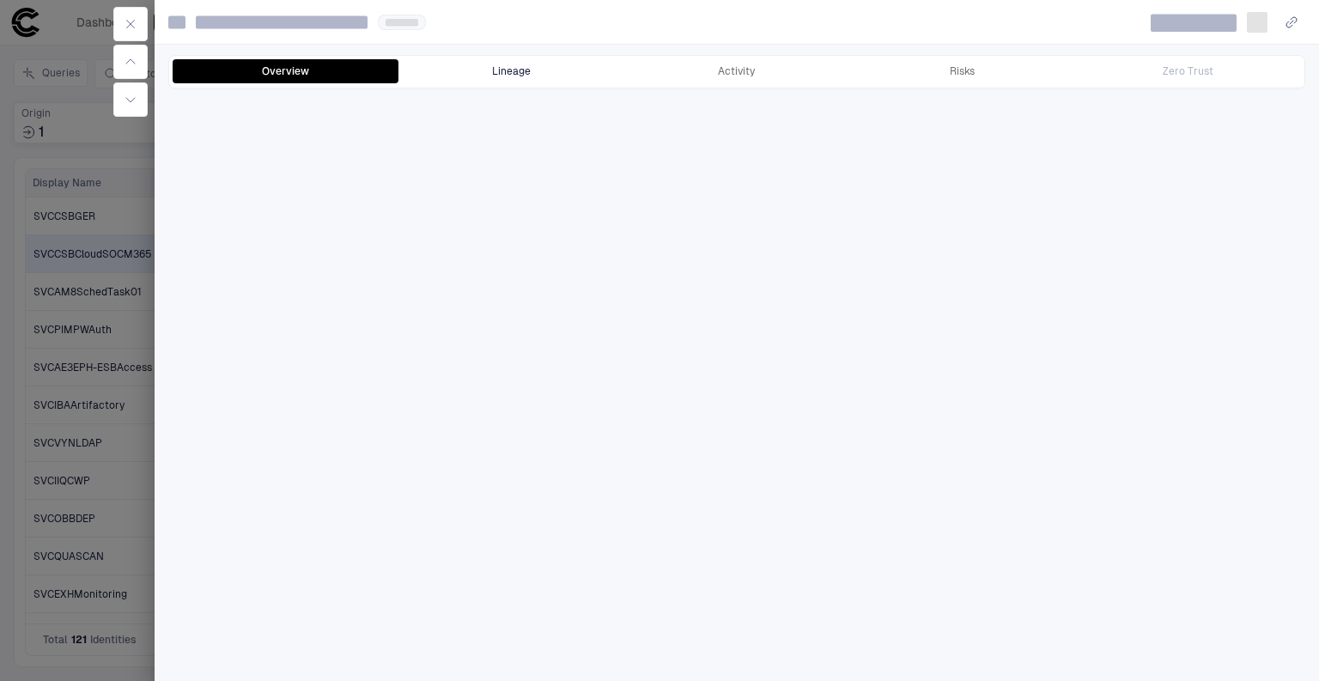
click at [485, 62] on button "Lineage" at bounding box center [511, 71] width 226 height 24
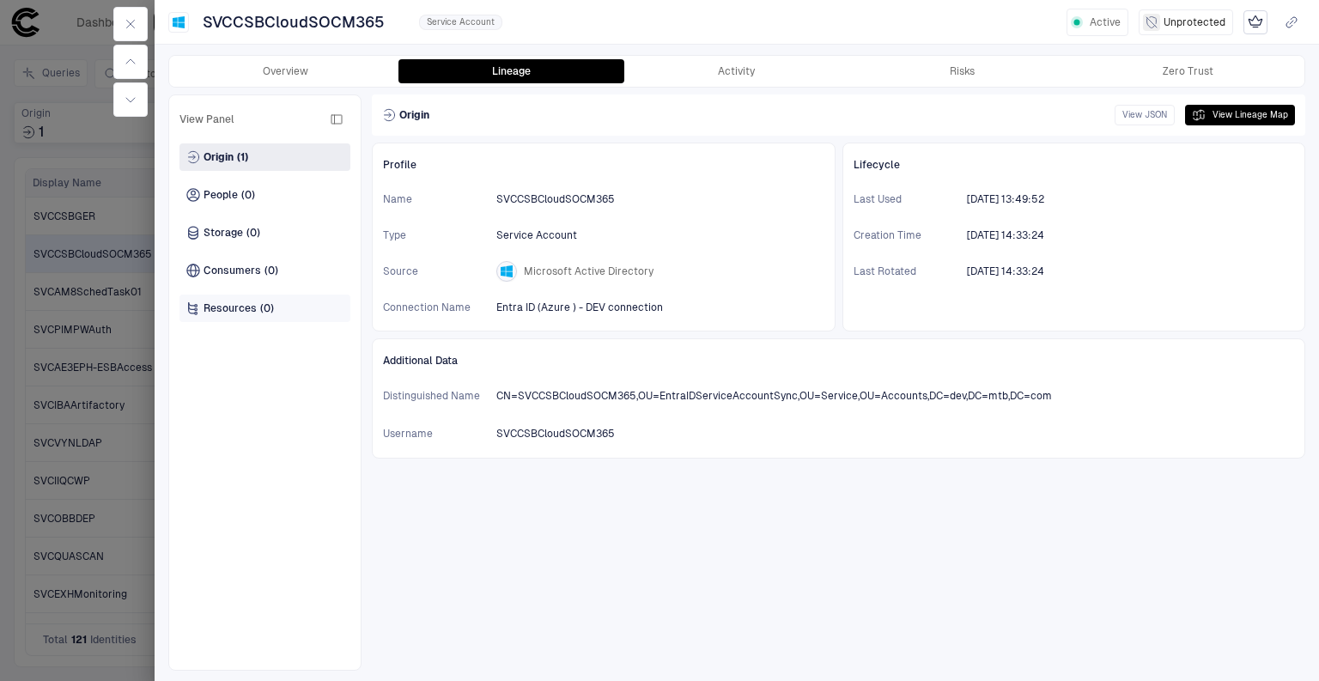
click at [236, 307] on span "Resources" at bounding box center [229, 308] width 53 height 14
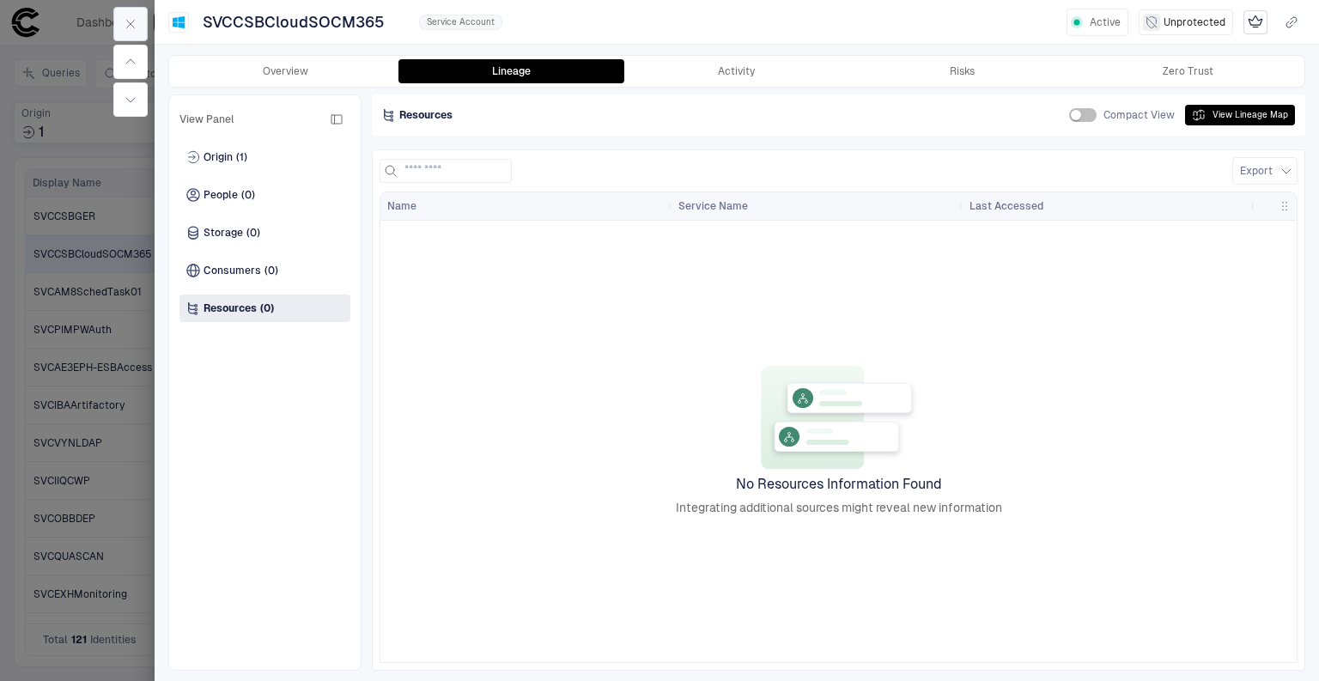
click at [137, 27] on icon "button" at bounding box center [131, 24] width 14 height 14
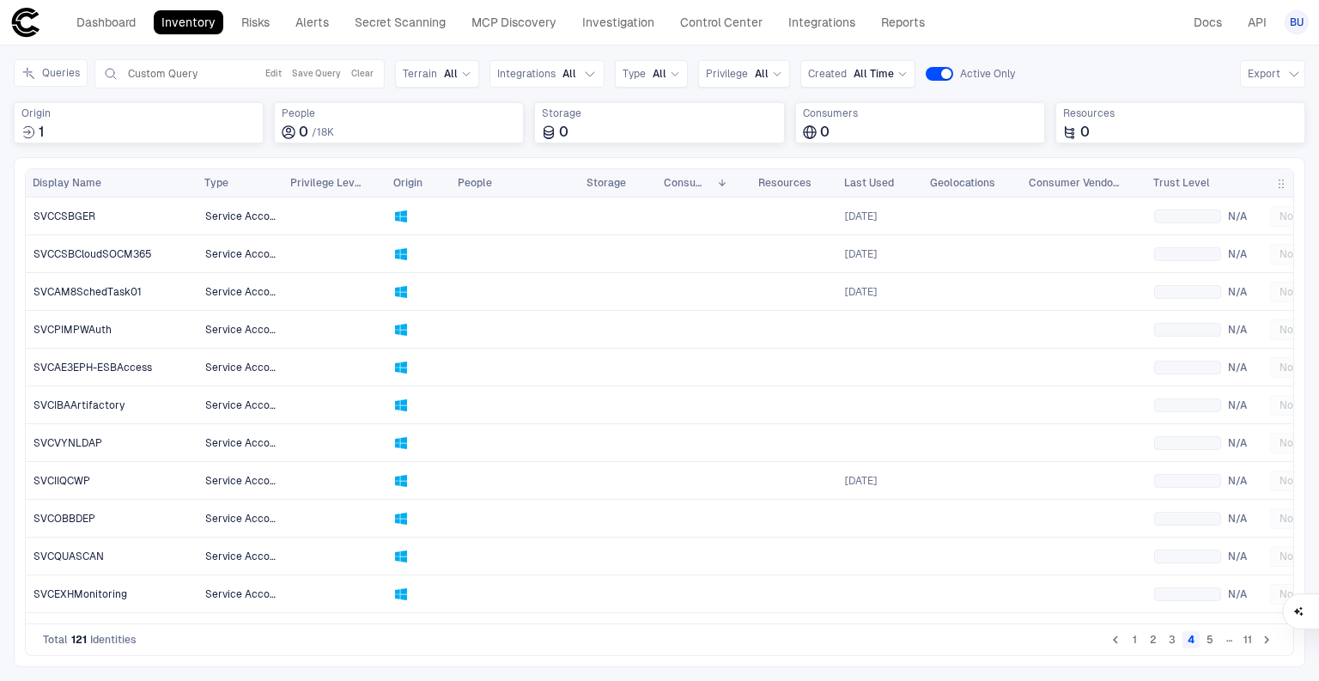
drag, startPoint x: 1217, startPoint y: 642, endPoint x: 916, endPoint y: 619, distance: 301.4
click at [1217, 642] on button "5" at bounding box center [1209, 639] width 17 height 17
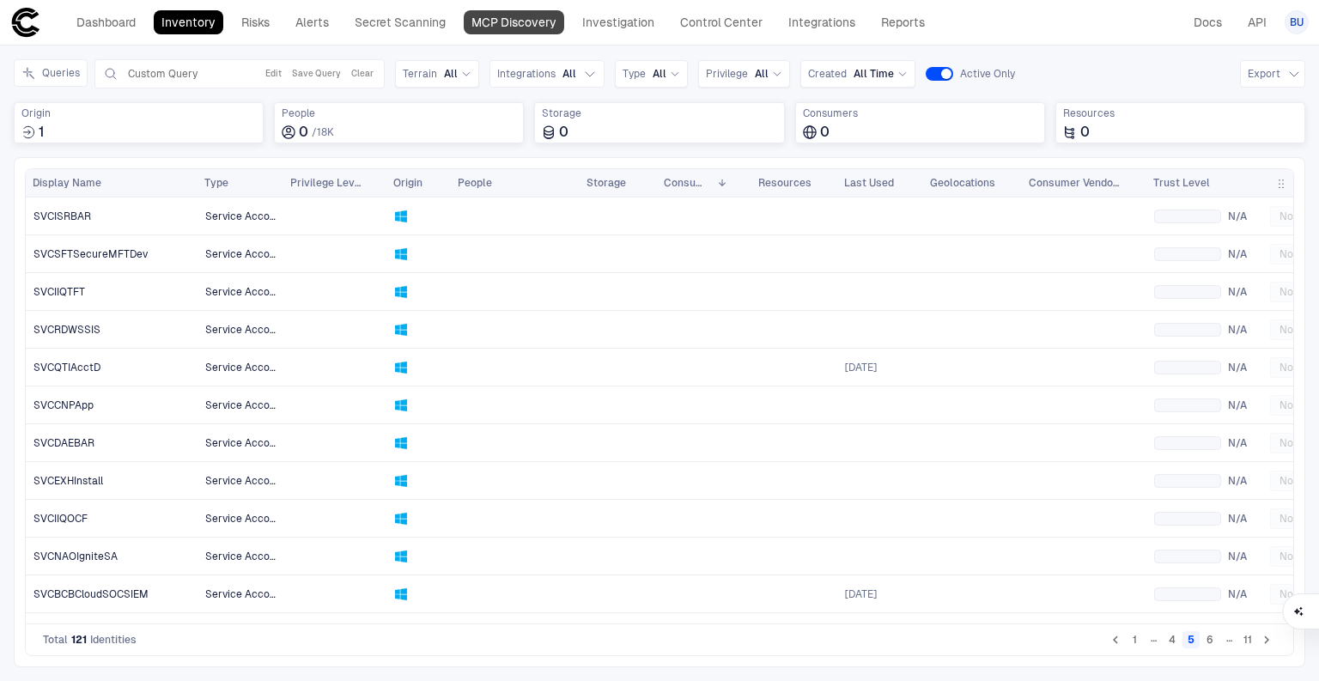
click at [541, 19] on link "MCP Discovery" at bounding box center [514, 22] width 100 height 24
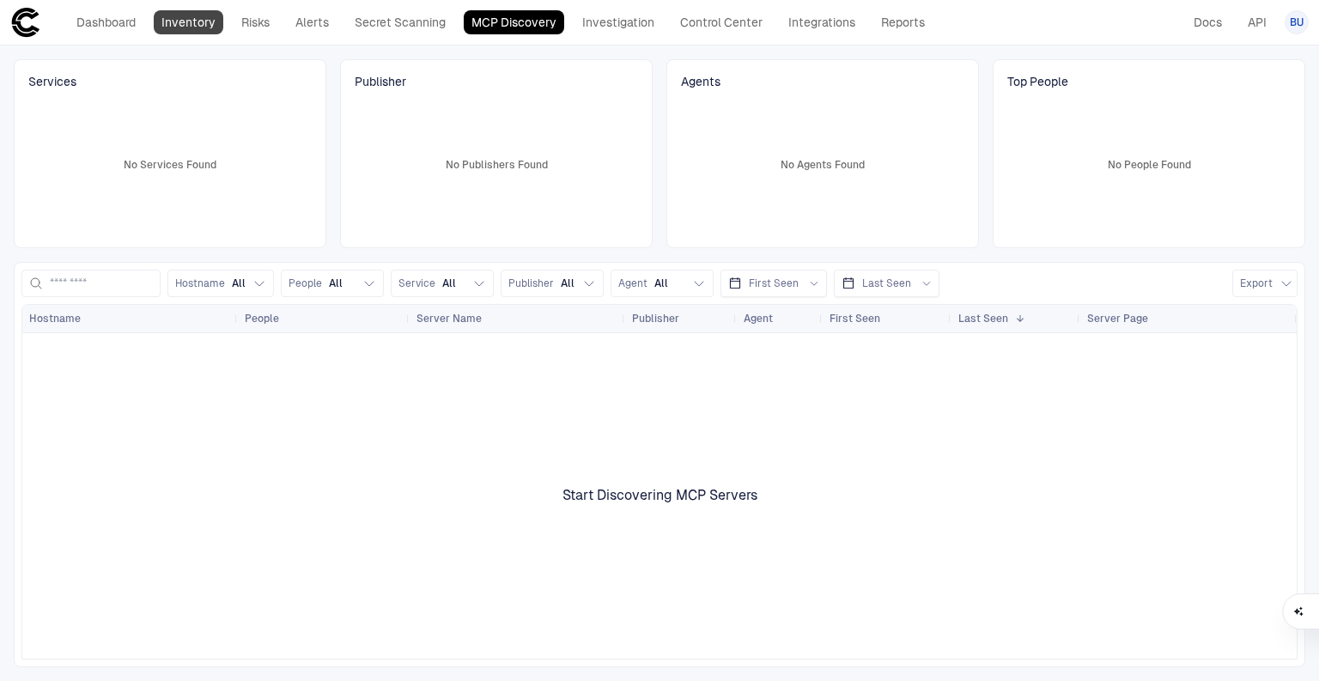
click at [179, 14] on link "Inventory" at bounding box center [189, 22] width 70 height 24
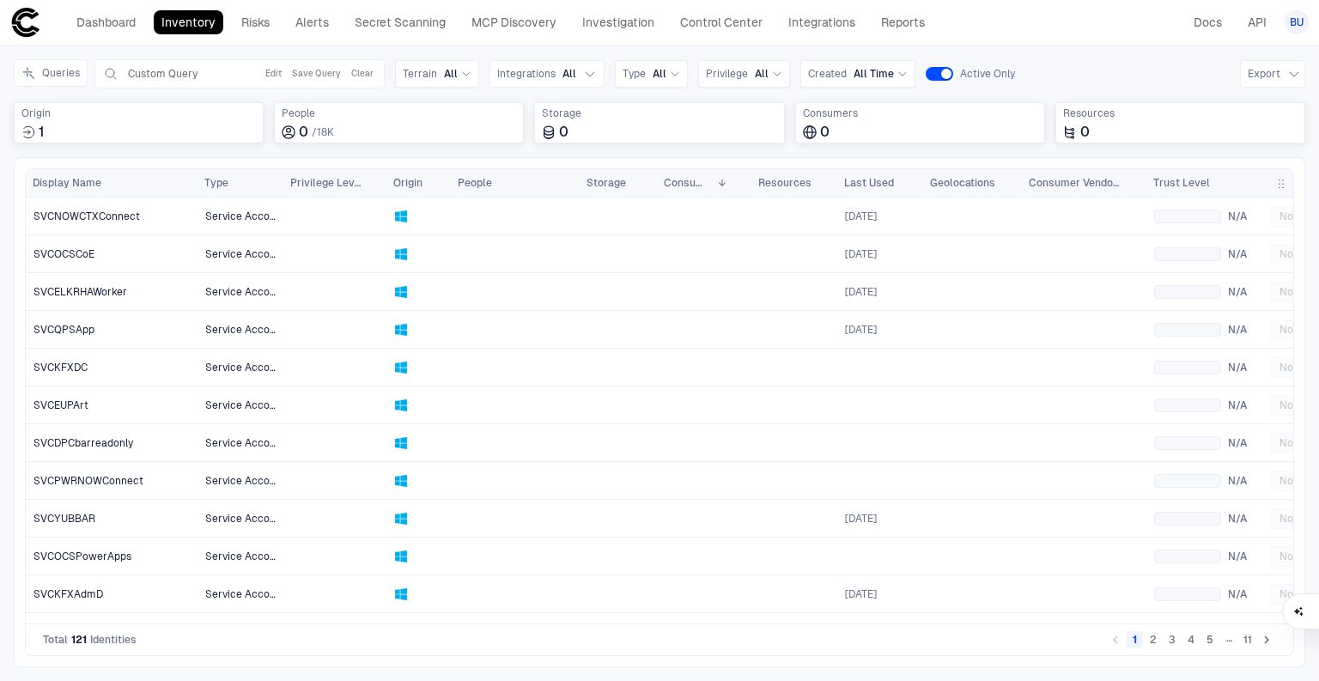
click at [1170, 639] on button "3" at bounding box center [1171, 639] width 17 height 17
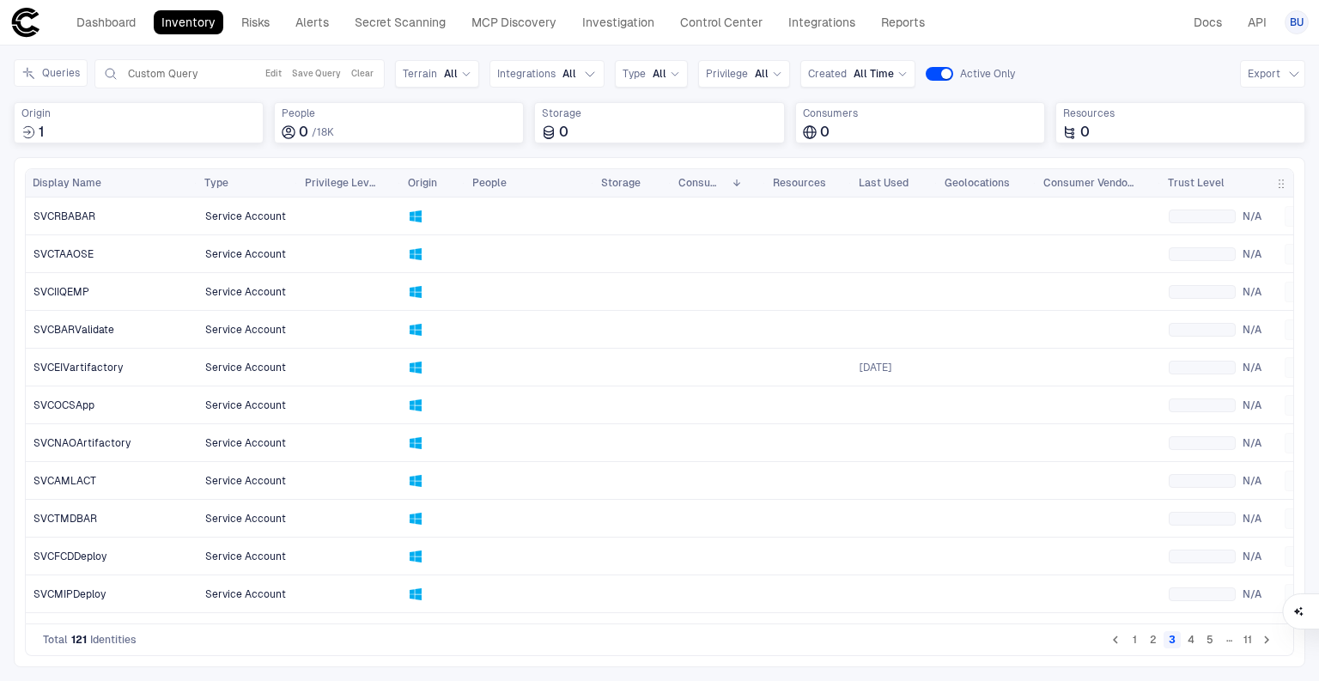
drag, startPoint x: 282, startPoint y: 183, endPoint x: 296, endPoint y: 185, distance: 14.8
click at [296, 185] on div at bounding box center [297, 182] width 7 height 27
click at [273, 66] on button "Edit" at bounding box center [273, 74] width 23 height 21
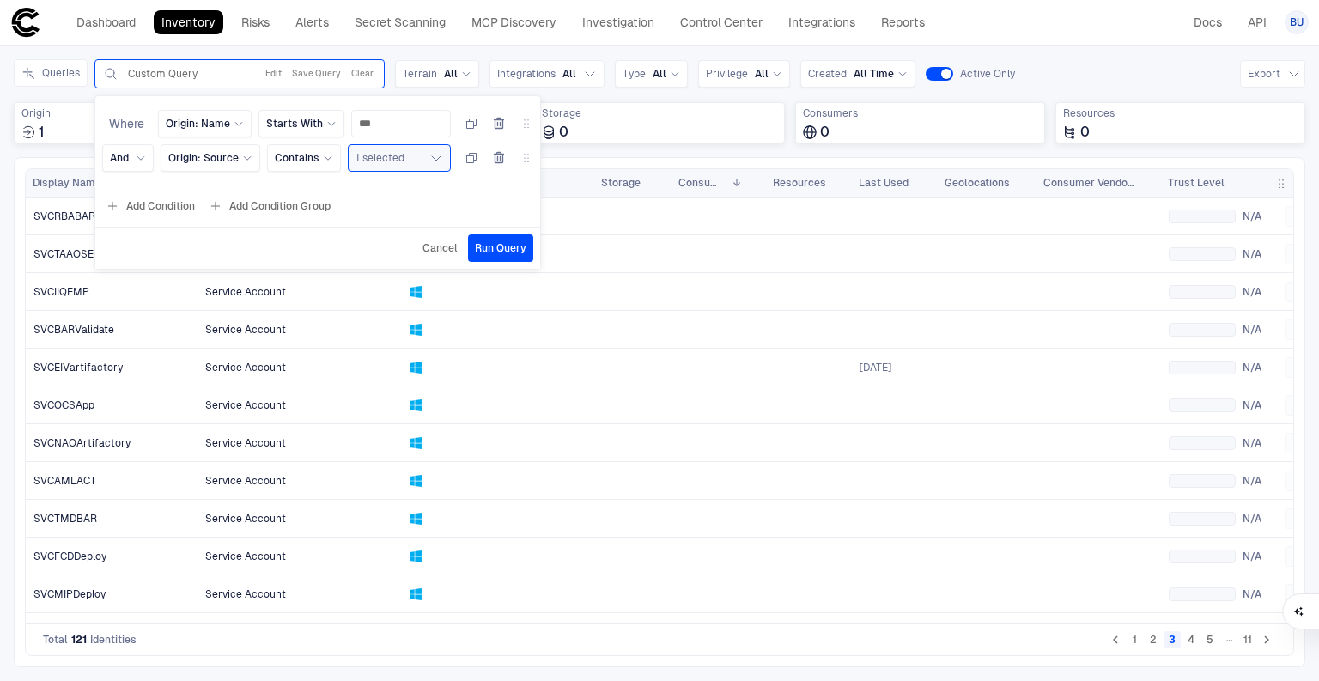
click at [437, 252] on span "Cancel" at bounding box center [439, 248] width 35 height 14
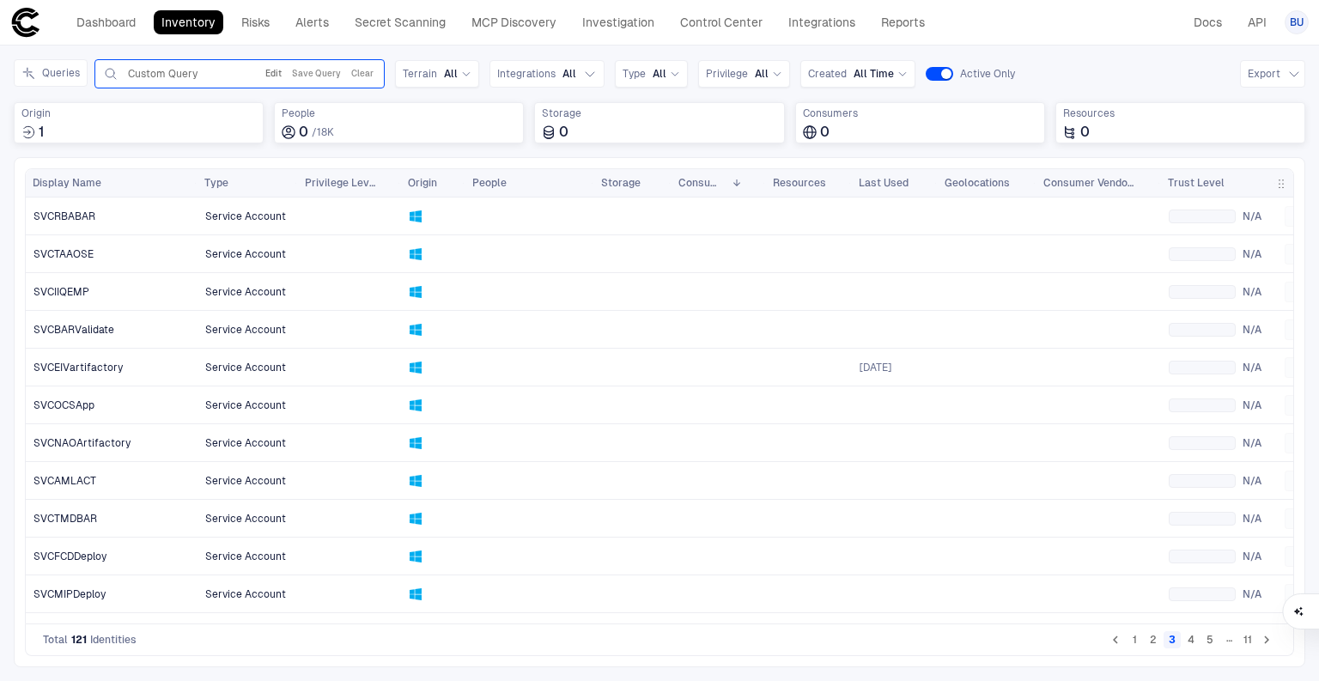
click at [282, 77] on button "Edit" at bounding box center [273, 74] width 23 height 21
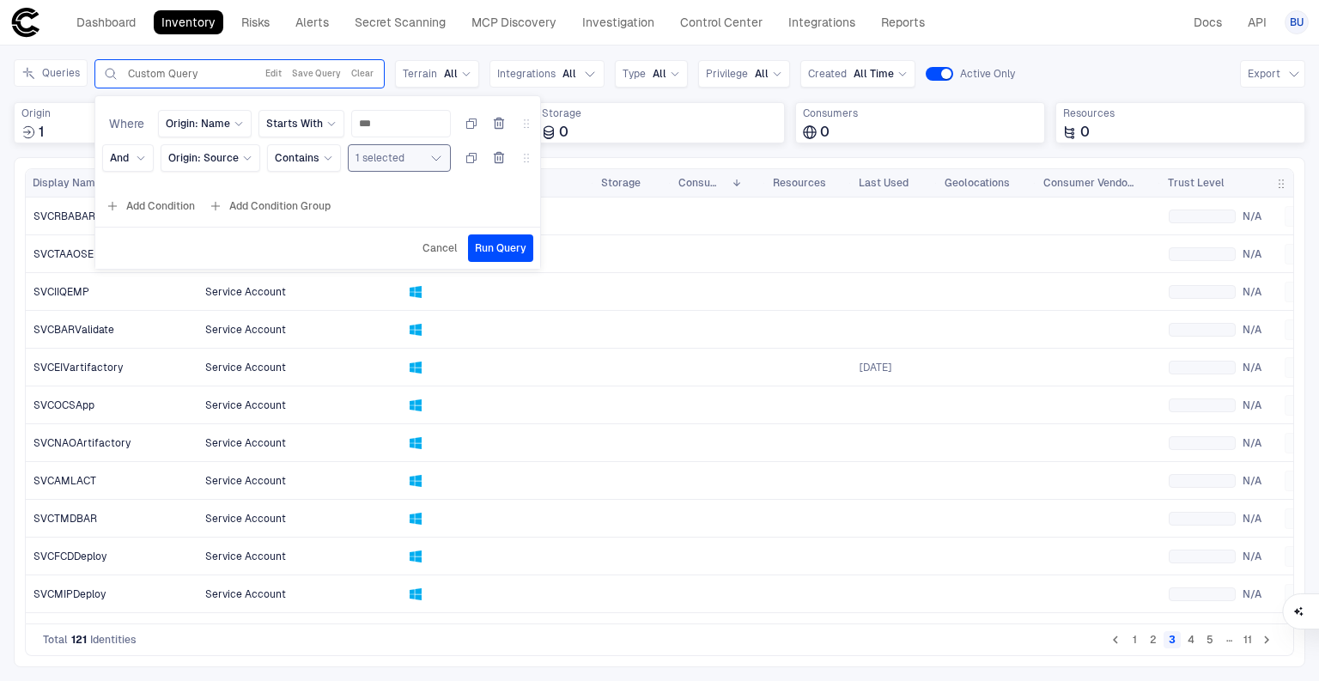
click at [433, 157] on icon "button" at bounding box center [436, 158] width 14 height 14
click at [214, 293] on span "Service Account" at bounding box center [245, 292] width 81 height 14
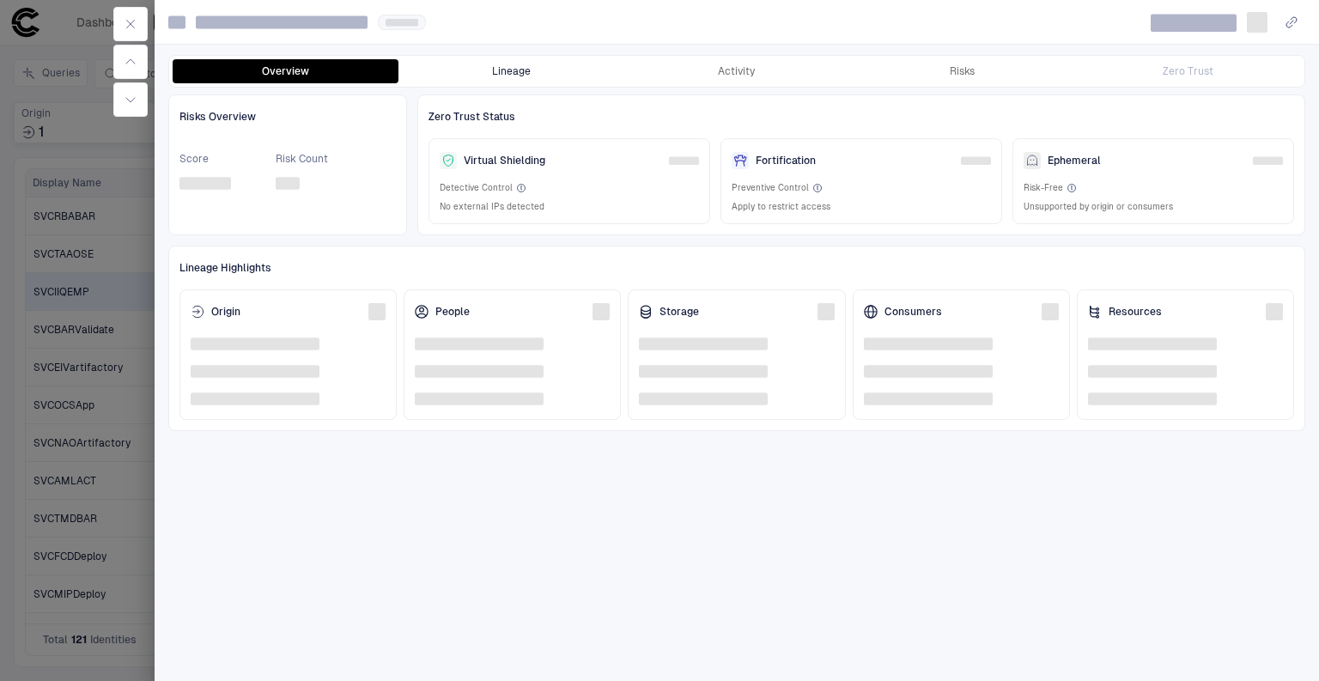
click at [466, 71] on button "Lineage" at bounding box center [511, 71] width 226 height 24
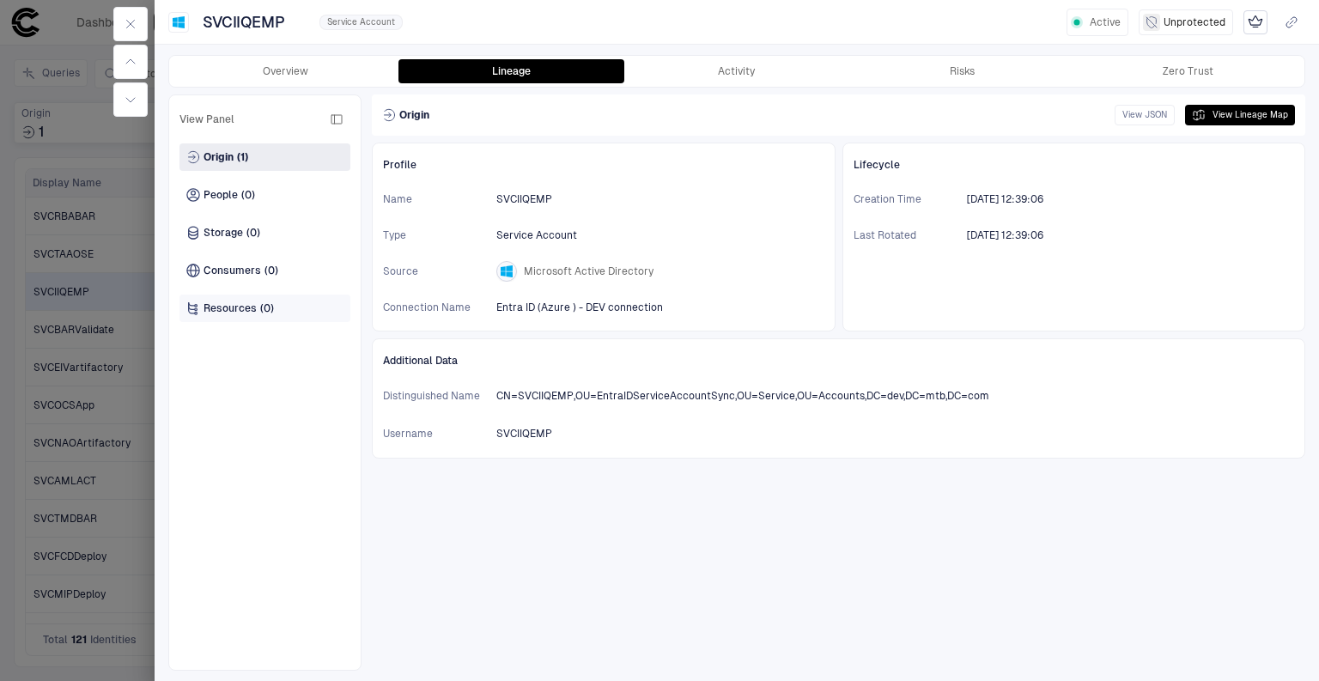
click at [234, 311] on span "Resources" at bounding box center [229, 308] width 53 height 14
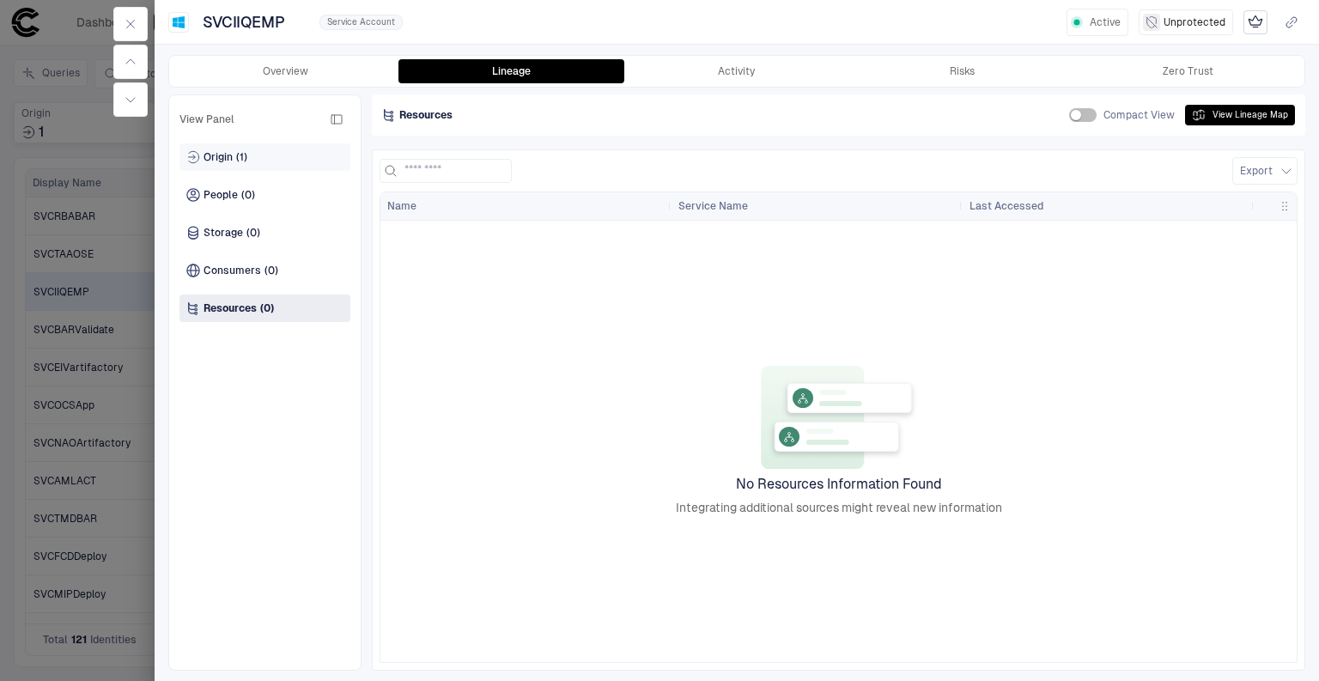
click at [219, 161] on span "Origin" at bounding box center [217, 157] width 29 height 14
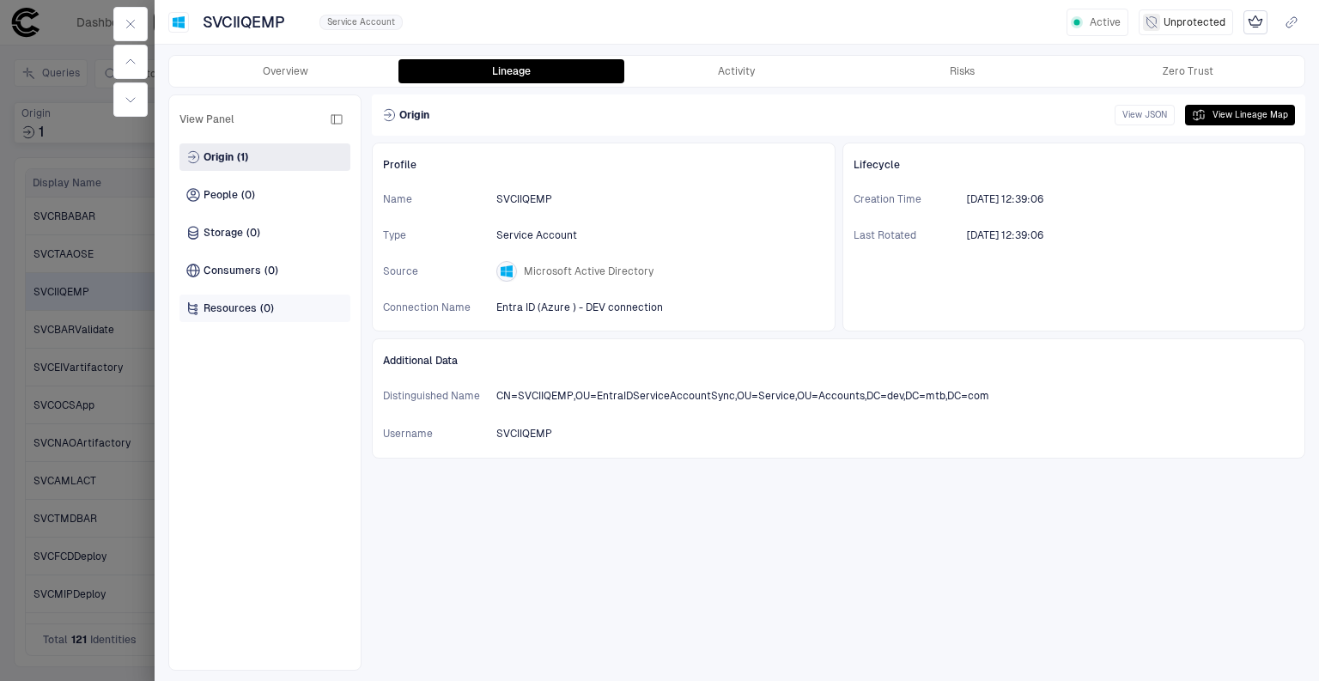
click at [257, 313] on div "Resources (0)" at bounding box center [230, 308] width 88 height 14
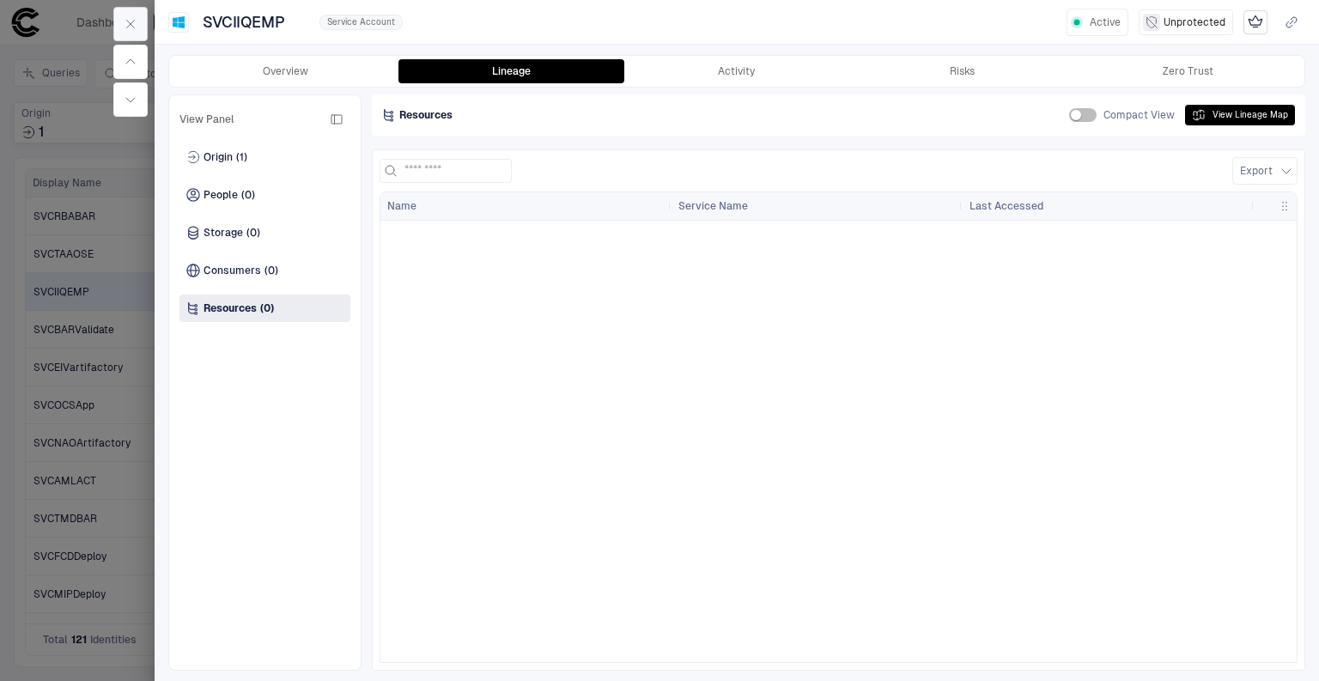
click at [125, 31] on button "button" at bounding box center [130, 24] width 34 height 34
